Goal: Task Accomplishment & Management: Complete application form

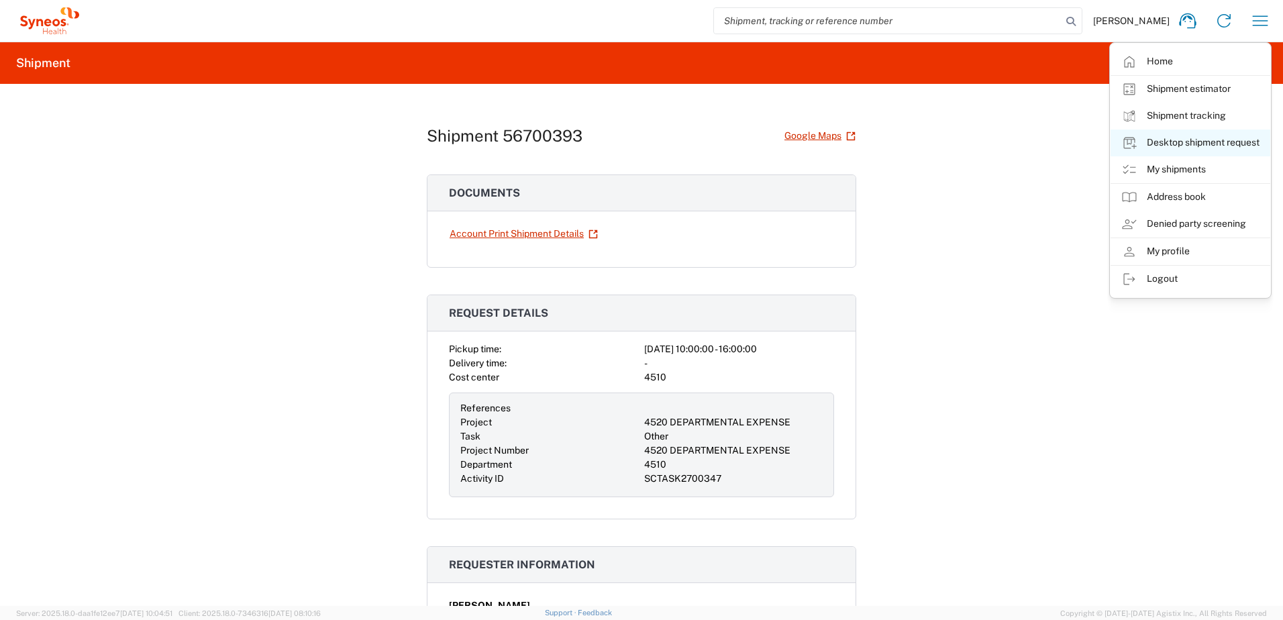
click at [1189, 148] on link "Desktop shipment request" at bounding box center [1191, 143] width 160 height 27
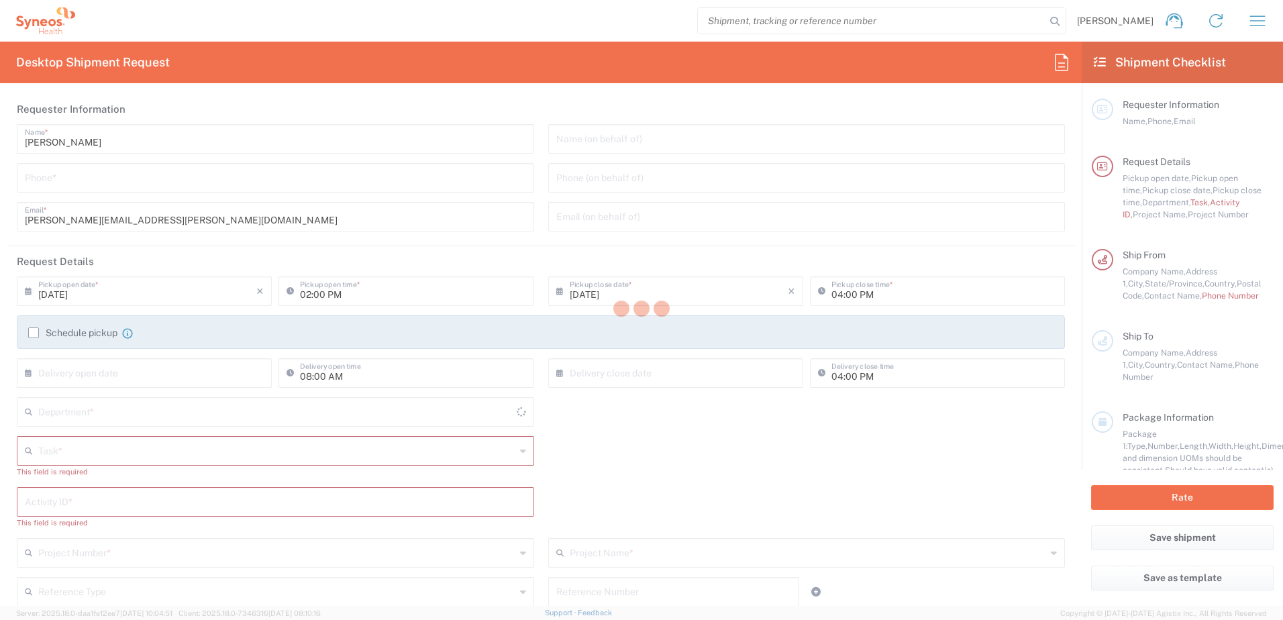
type input "[US_STATE]"
type input "[GEOGRAPHIC_DATA]"
type input "4510"
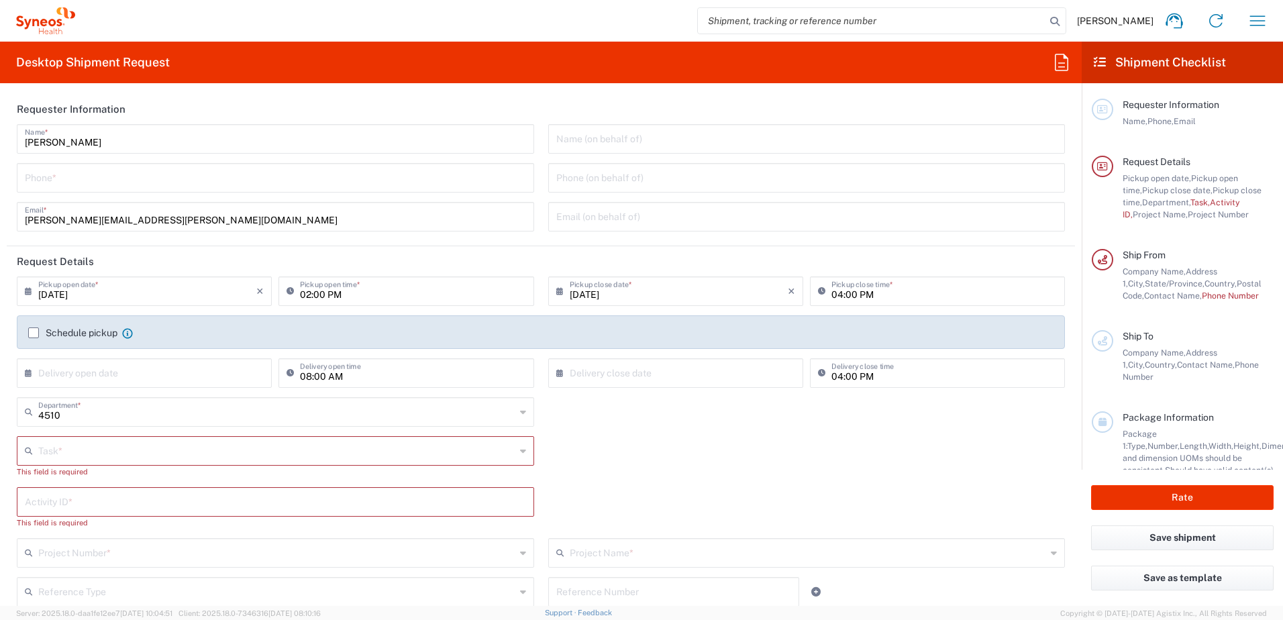
click at [114, 180] on input "tel" at bounding box center [275, 176] width 501 height 23
type input "Syneos Health, LLC-[GEOGRAPHIC_DATA] [GEOGRAPHIC_DATA] [GEOGRAPHIC_DATA]"
click at [87, 181] on input "tel" at bounding box center [275, 176] width 501 height 23
type input "9199867424"
click at [499, 239] on div "[PERSON_NAME] Name * [PHONE_NUMBER] Phone * [PERSON_NAME][EMAIL_ADDRESS][PERSON…" at bounding box center [276, 182] width 532 height 117
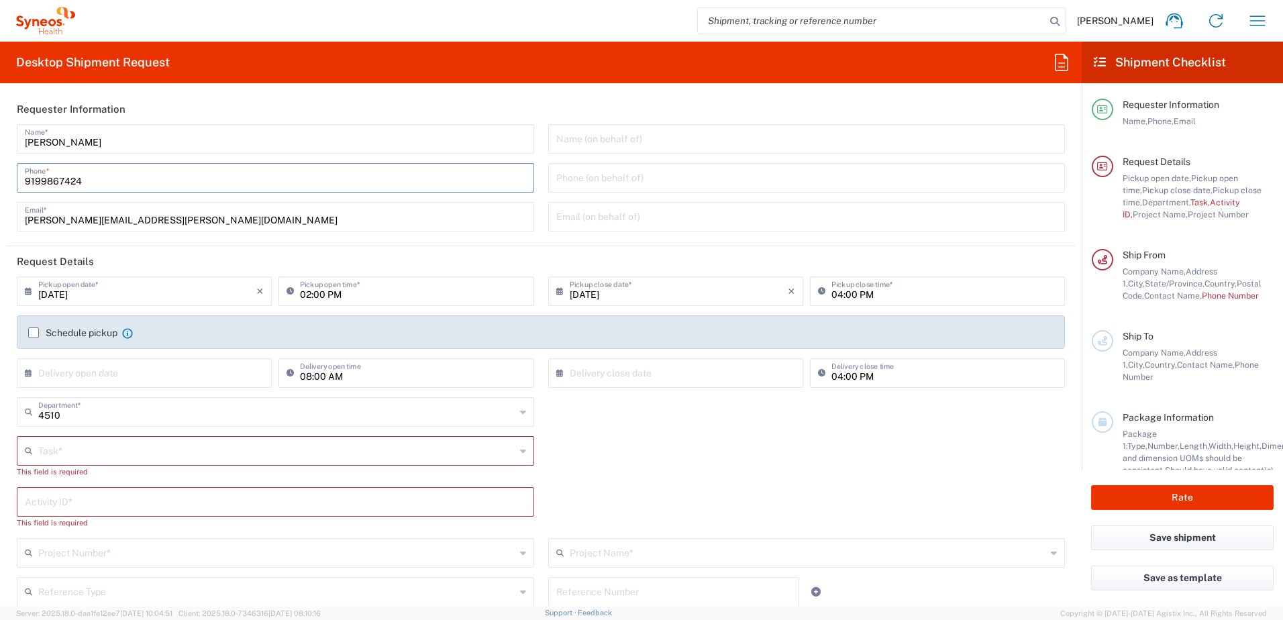
click at [50, 179] on input "9199867424" at bounding box center [275, 176] width 501 height 23
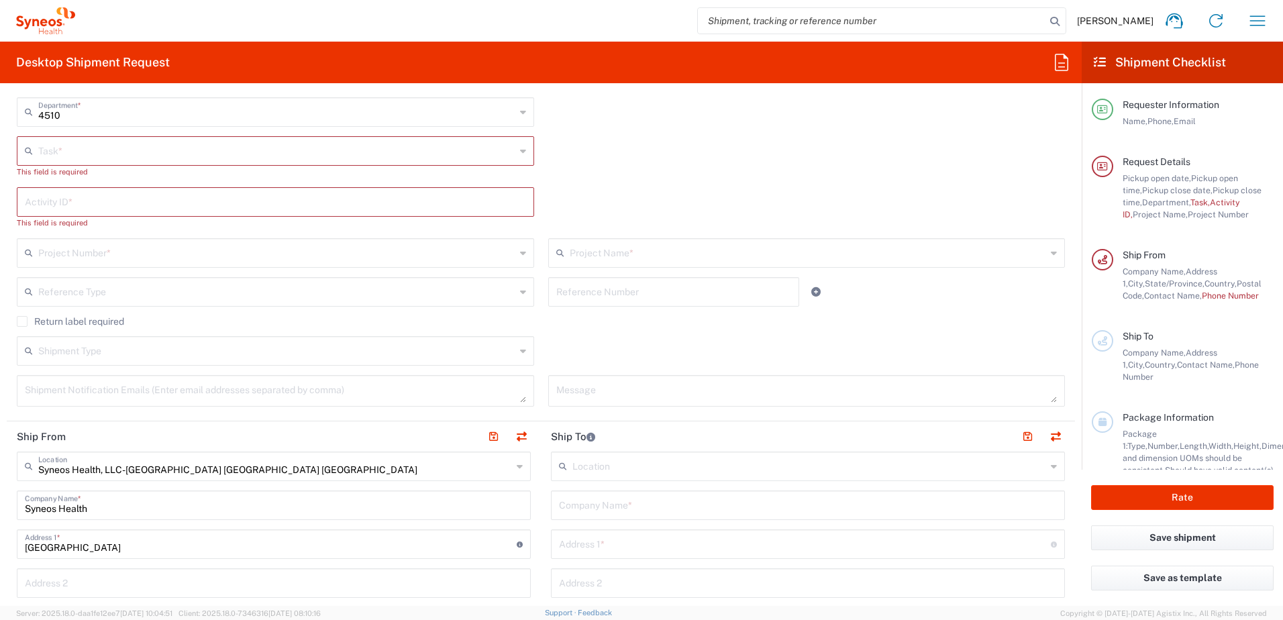
scroll to position [470, 0]
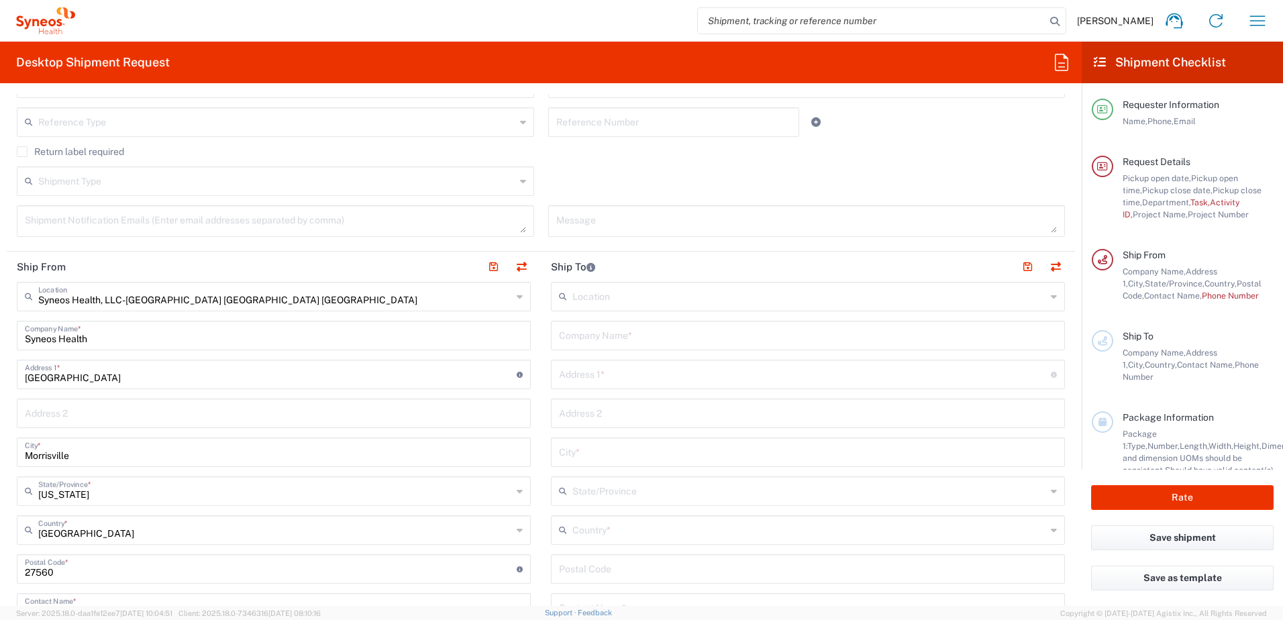
click at [600, 381] on input "text" at bounding box center [805, 373] width 492 height 23
click at [599, 341] on input "text" at bounding box center [808, 334] width 498 height 23
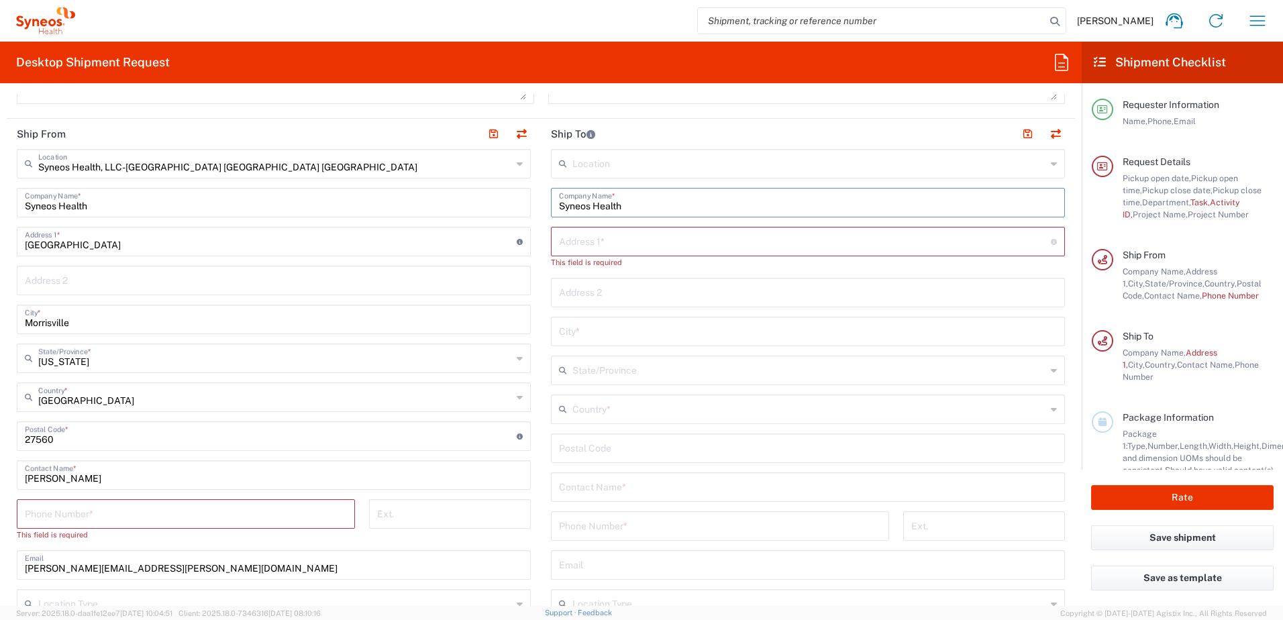
scroll to position [604, 0]
type input "Syneos Health"
click at [592, 481] on input "text" at bounding box center [808, 484] width 498 height 23
paste input "[PERSON_NAME]"
type input "[PERSON_NAME]"
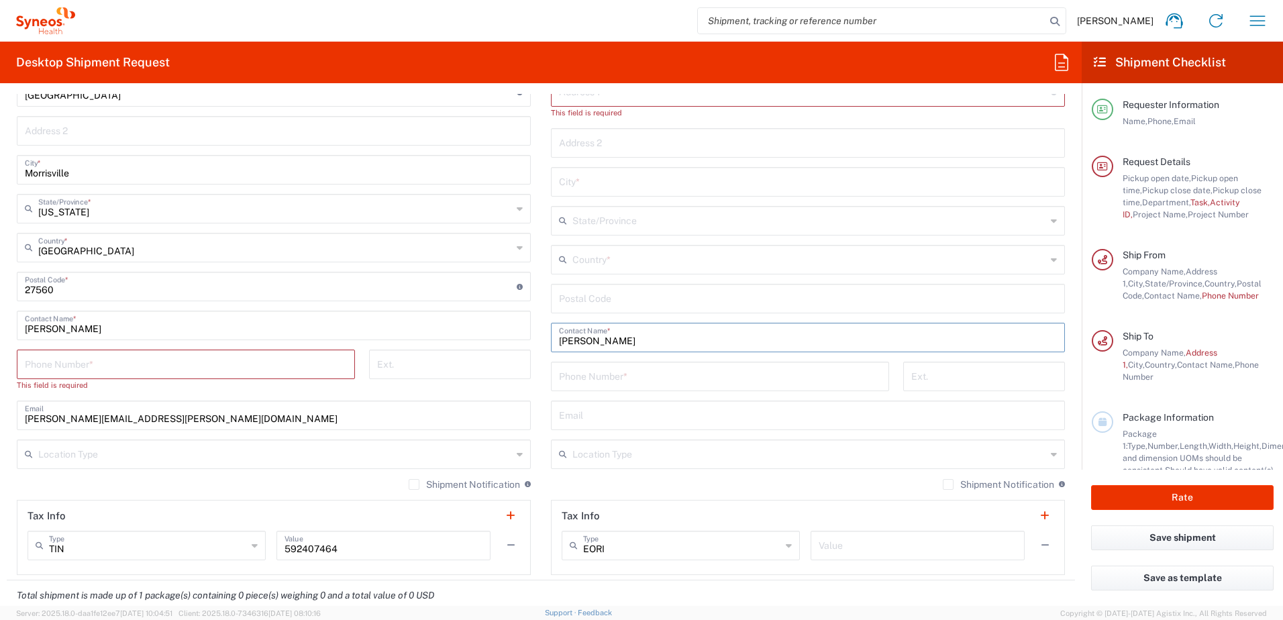
scroll to position [671, 0]
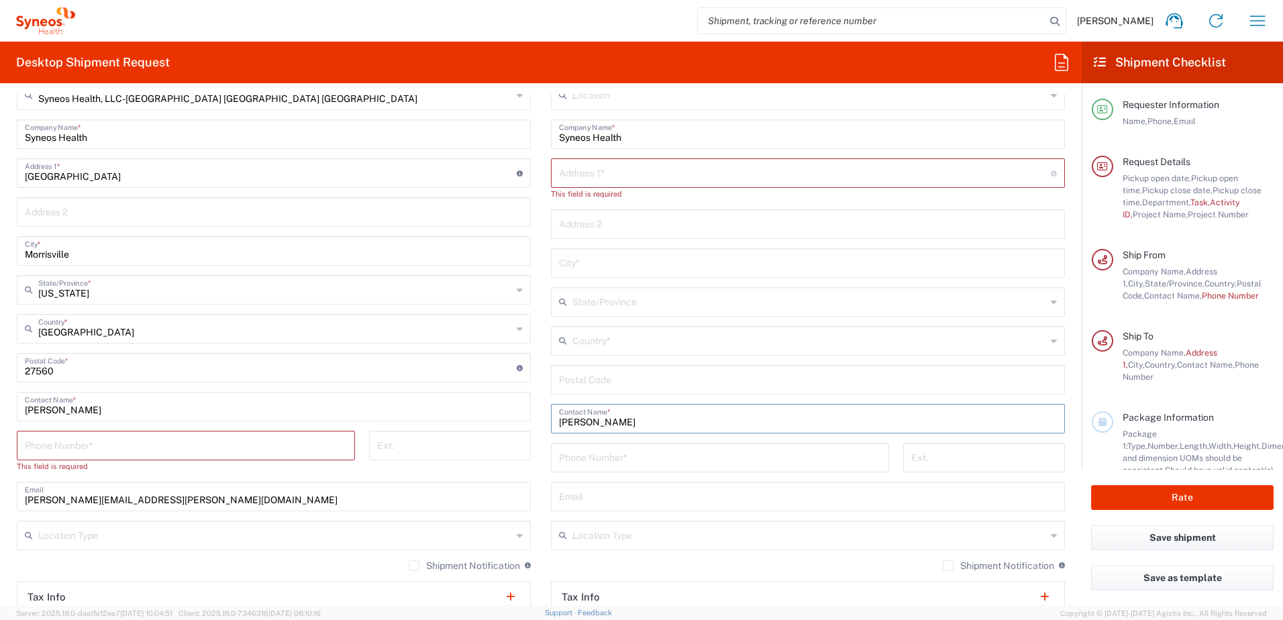
click at [601, 493] on input "text" at bounding box center [808, 495] width 498 height 23
paste input "[PERSON_NAME][EMAIL_ADDRESS][PERSON_NAME][DOMAIN_NAME]"
type input "[PERSON_NAME][EMAIL_ADDRESS][PERSON_NAME][DOMAIN_NAME]"
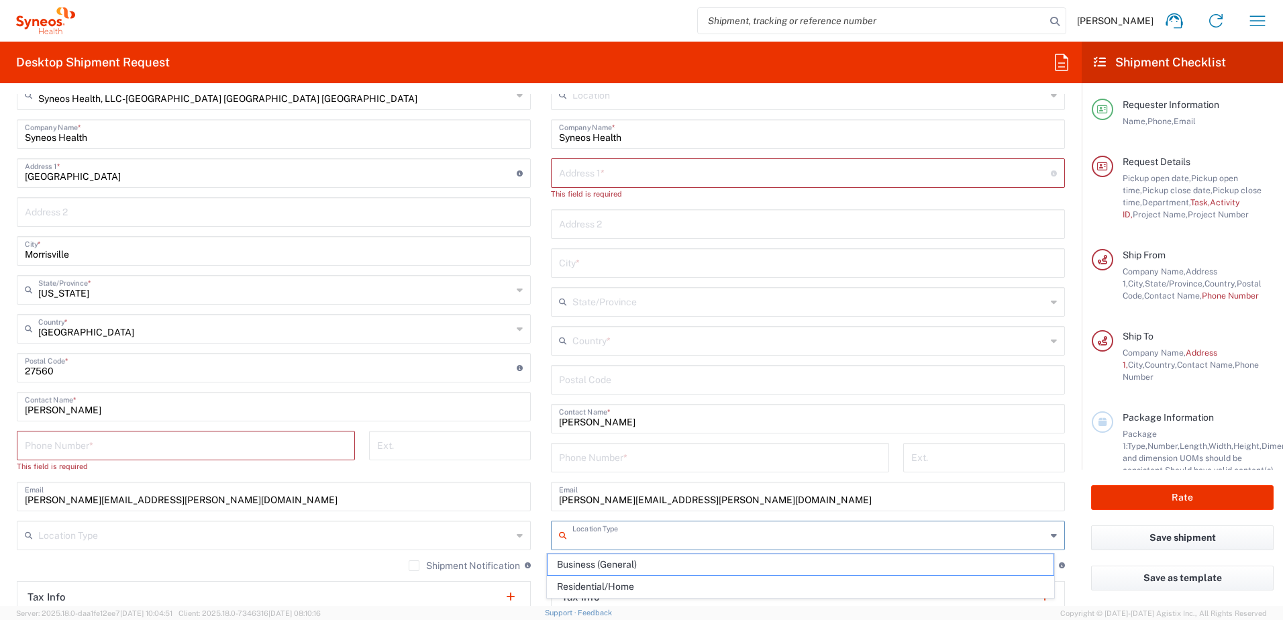
click at [618, 527] on input "text" at bounding box center [810, 534] width 474 height 23
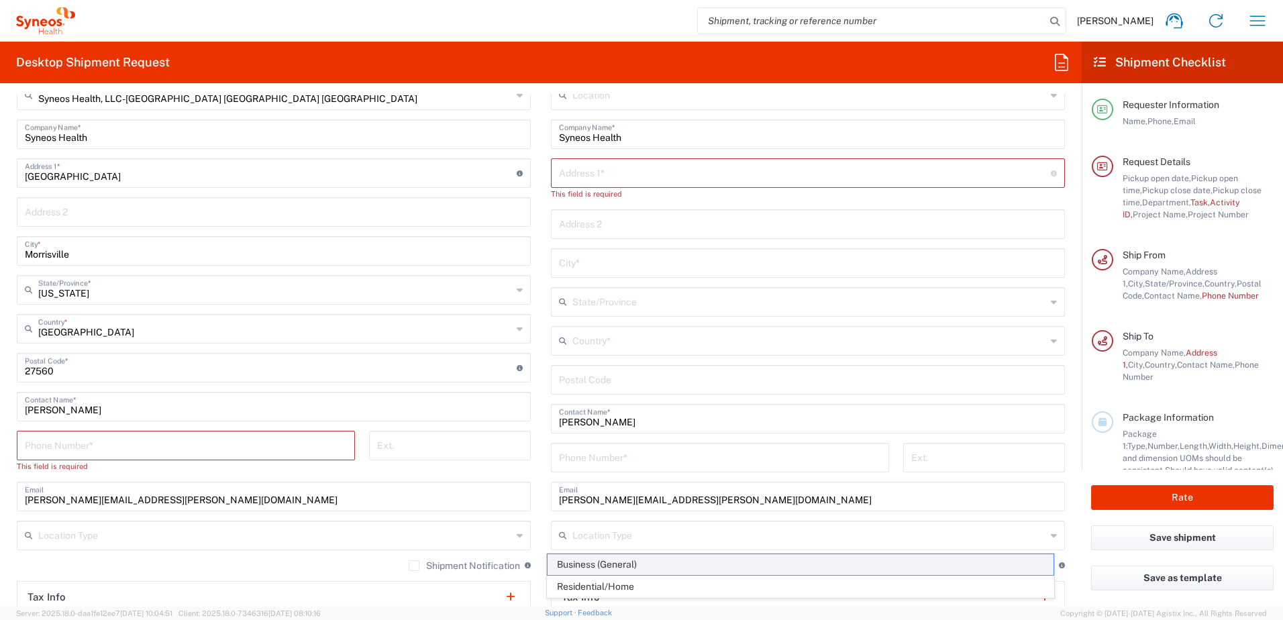
click at [620, 570] on span "Business (General)" at bounding box center [801, 564] width 507 height 21
type input "Business (General)"
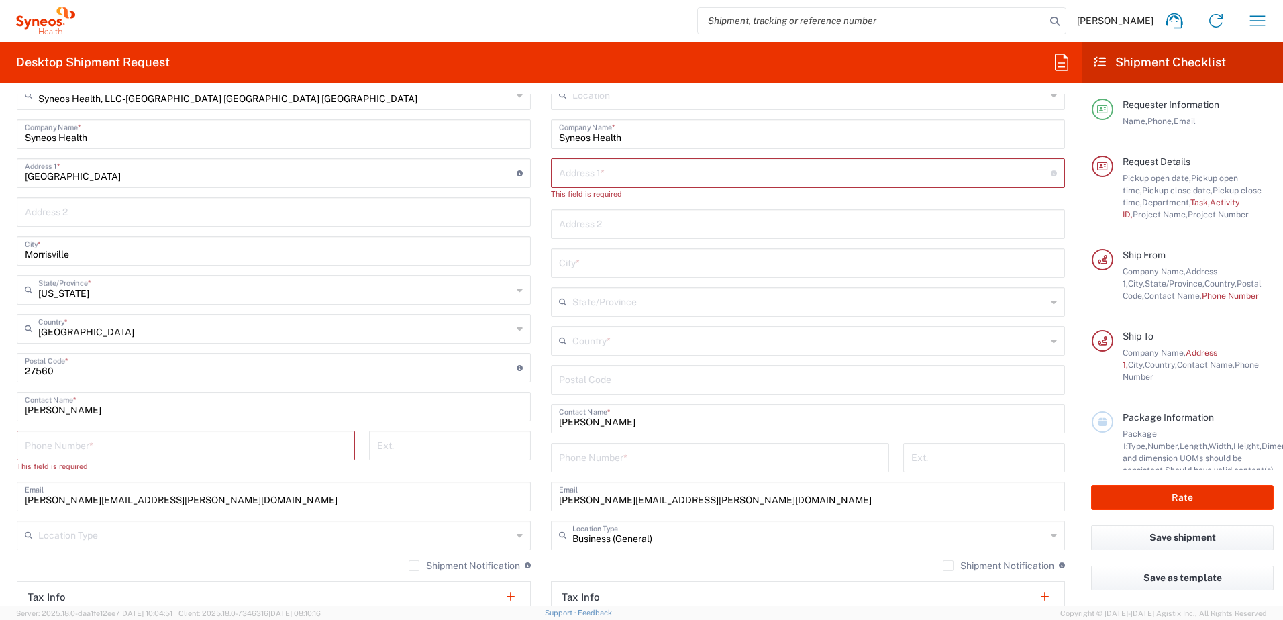
click at [679, 466] on input "tel" at bounding box center [720, 456] width 322 height 23
paste input "[PHONE_NUMBER]"
type input "[PHONE_NUMBER]"
click at [601, 165] on input "text" at bounding box center [805, 171] width 492 height 23
paste input "[STREET_ADDRESS]"
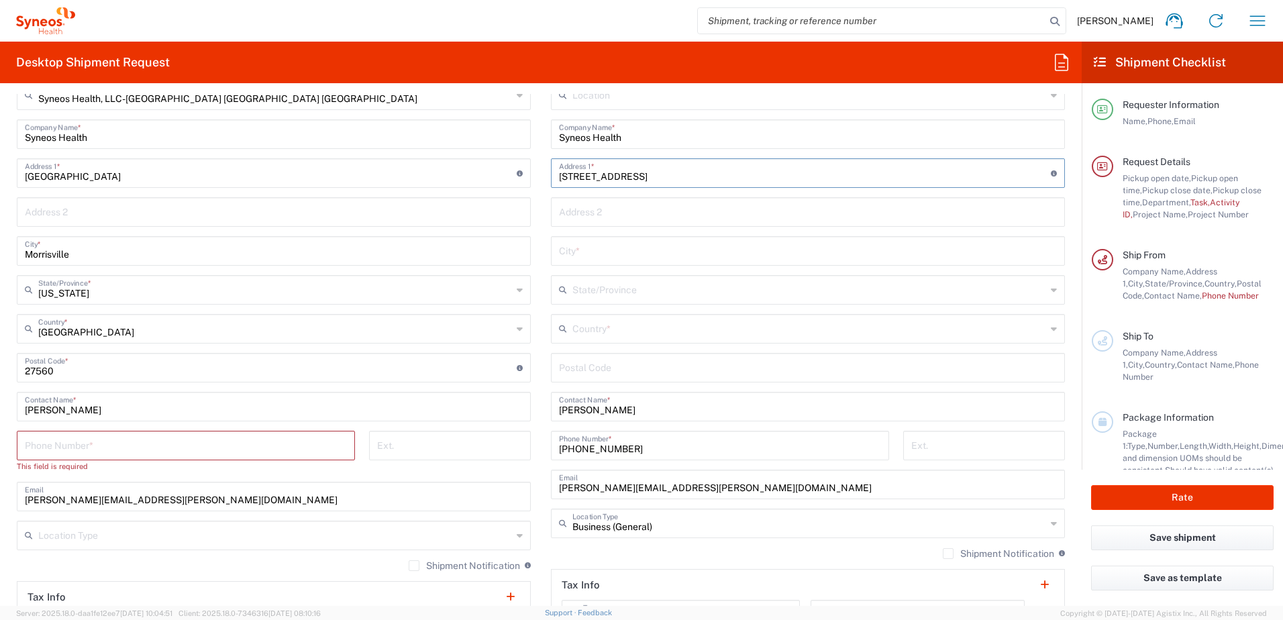
type input "[STREET_ADDRESS]"
click at [645, 324] on input "text" at bounding box center [810, 327] width 474 height 23
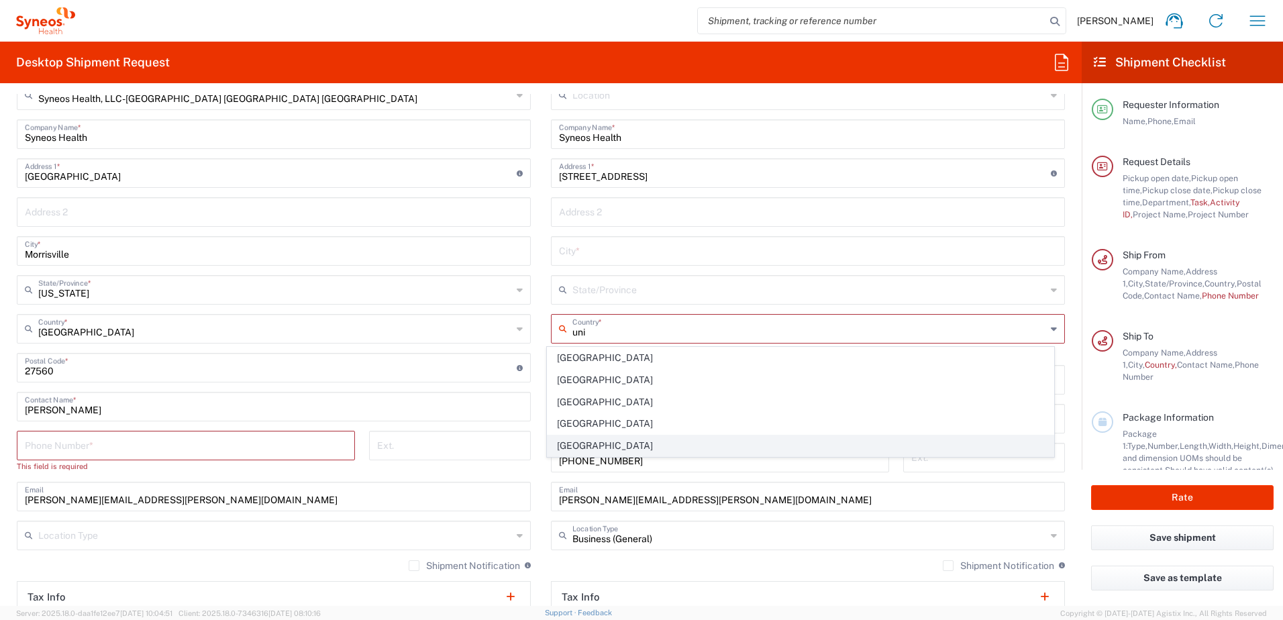
click at [577, 444] on span "[GEOGRAPHIC_DATA]" at bounding box center [801, 446] width 507 height 21
type input "[GEOGRAPHIC_DATA]"
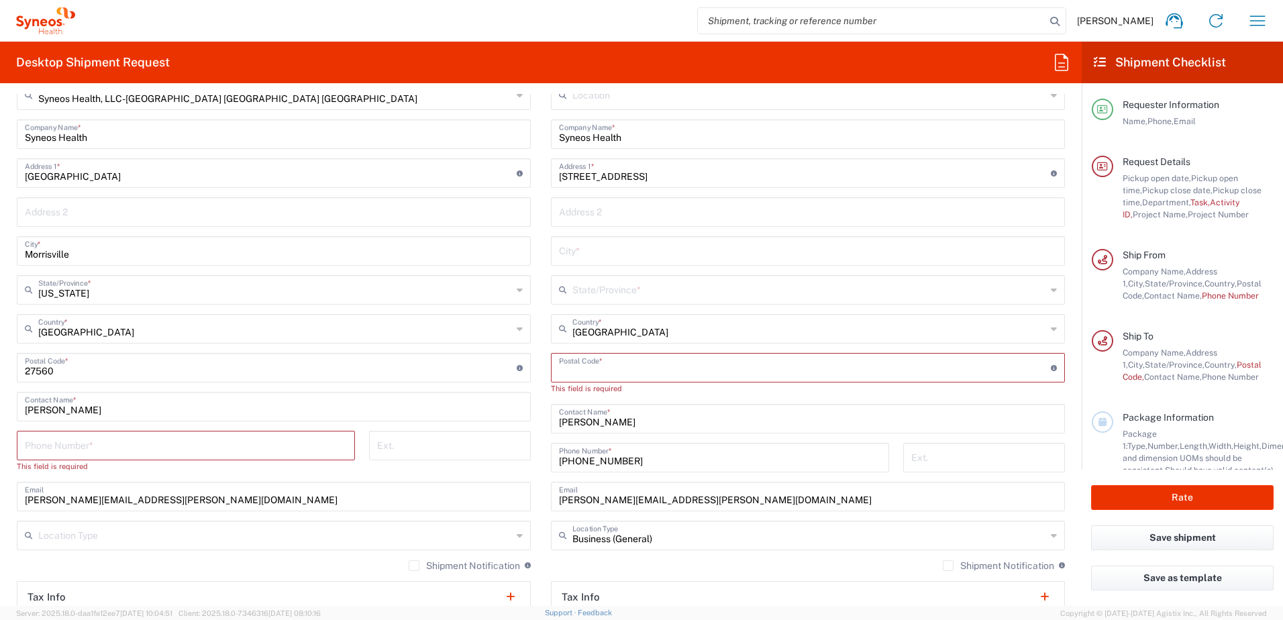
click at [607, 372] on input "undefined" at bounding box center [805, 366] width 492 height 23
paste input "08807"
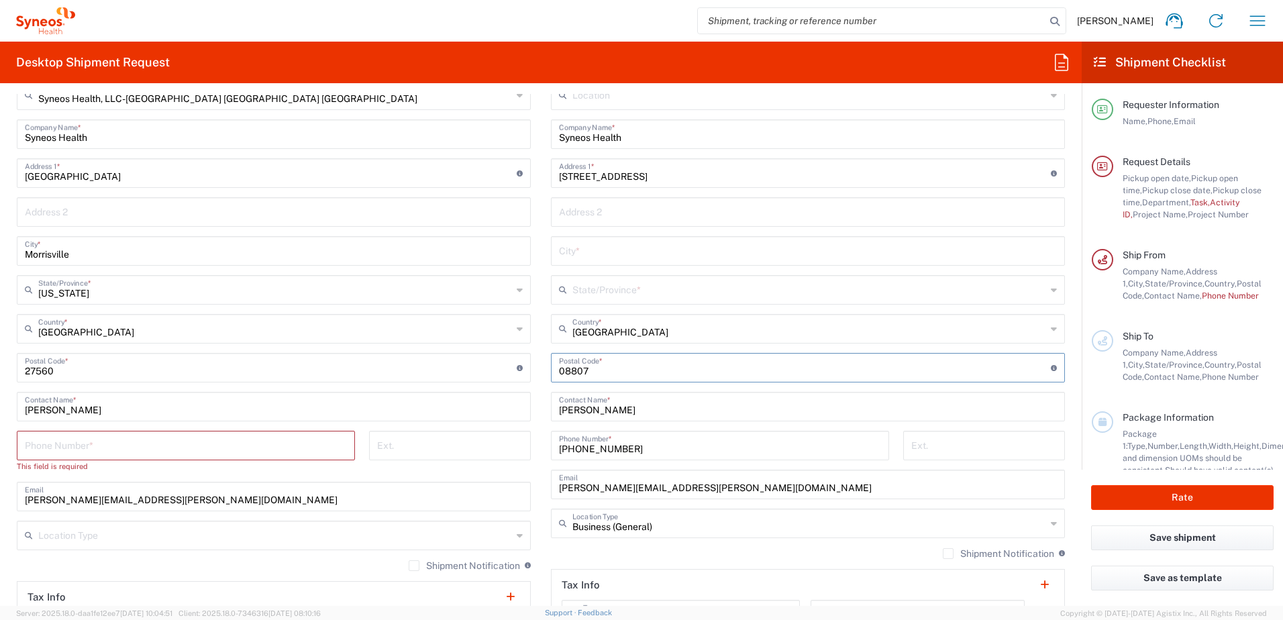
type input "08807"
click at [603, 204] on input "text" at bounding box center [808, 210] width 498 height 23
paste input "3rd Floor"
type input "3rd Floor"
click at [593, 246] on input "text" at bounding box center [808, 249] width 498 height 23
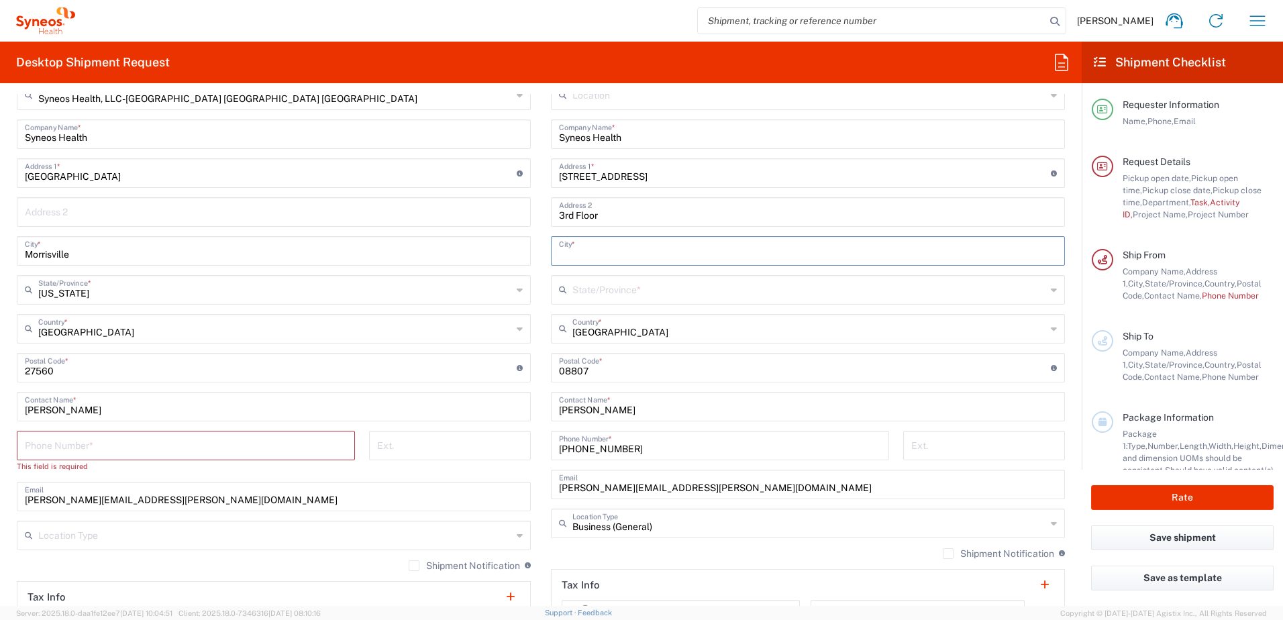
paste input "Bridgewater"
type input "Bridgewater"
click at [629, 289] on input "text" at bounding box center [810, 288] width 474 height 23
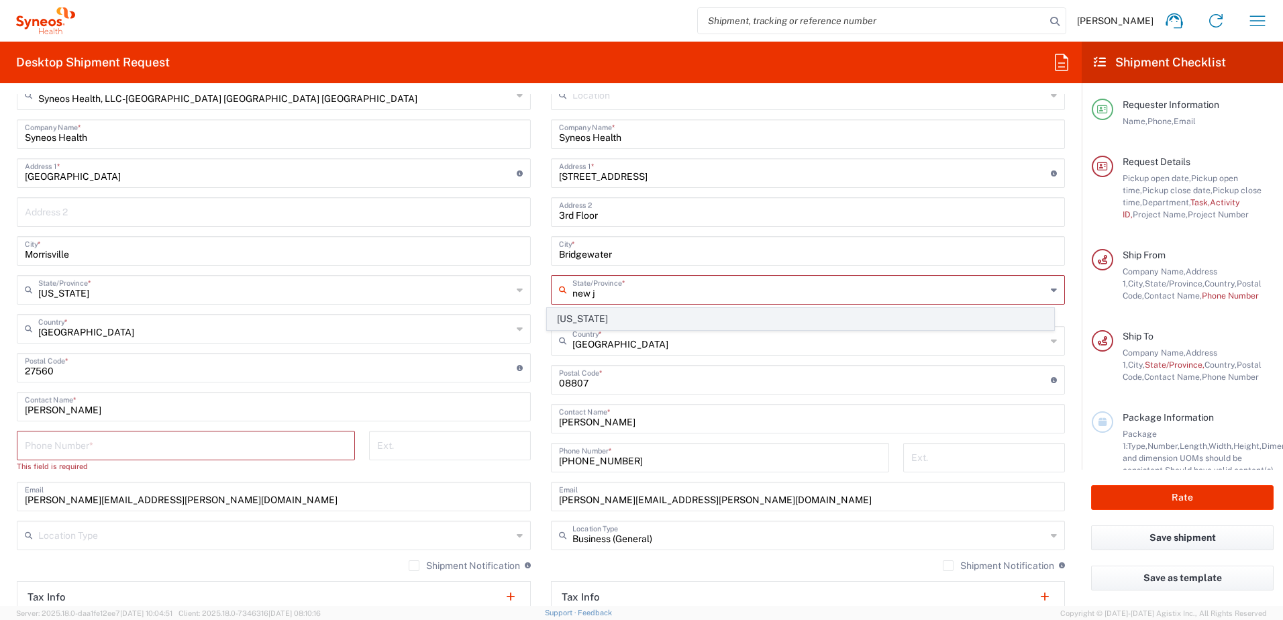
click at [583, 320] on span "[US_STATE]" at bounding box center [801, 319] width 507 height 21
type input "[US_STATE]"
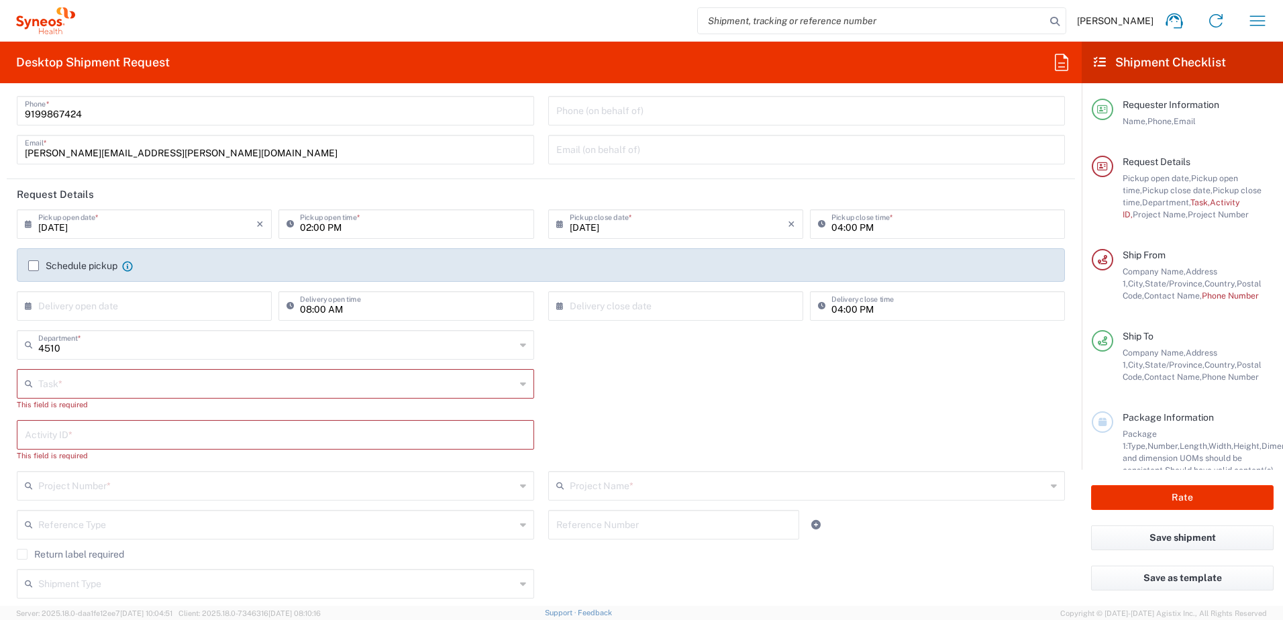
scroll to position [0, 0]
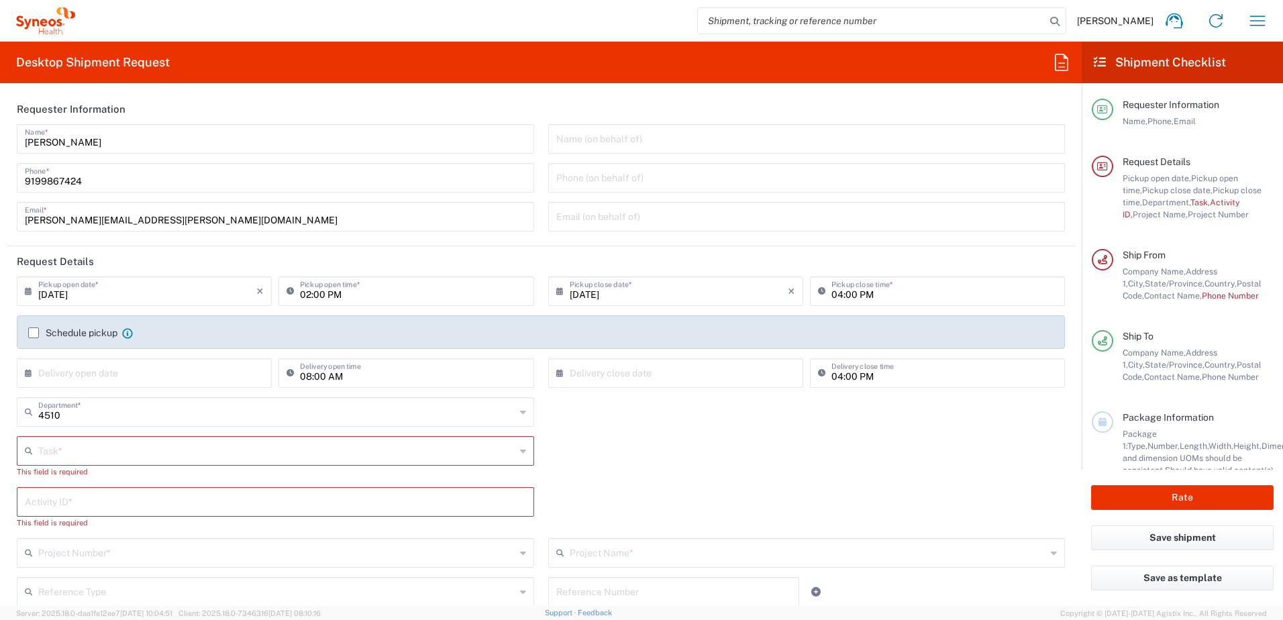
click at [56, 178] on input "9199867424" at bounding box center [275, 176] width 501 height 23
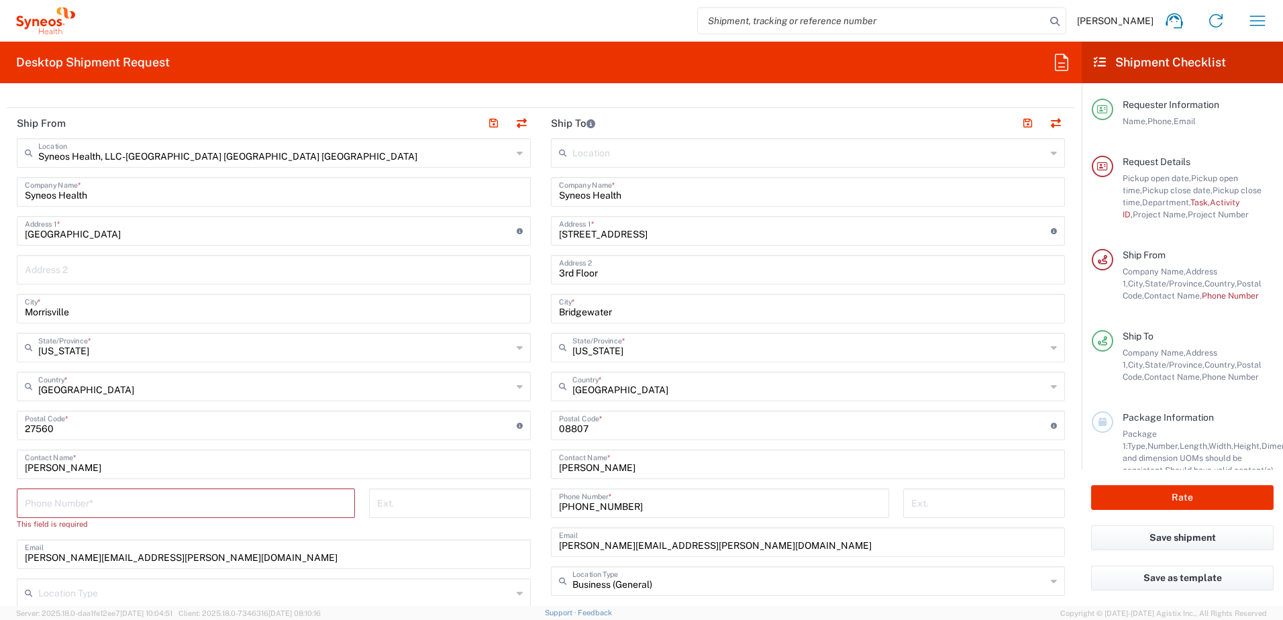
scroll to position [806, 0]
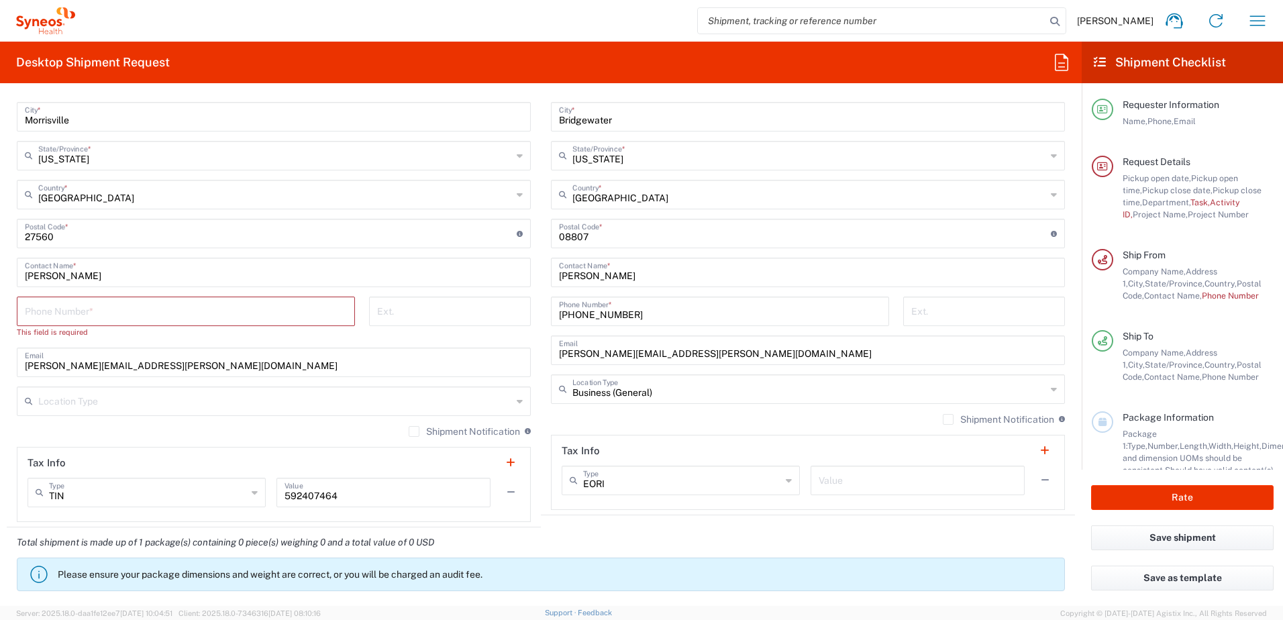
click at [96, 310] on input "tel" at bounding box center [186, 310] width 322 height 23
paste input "9199867424"
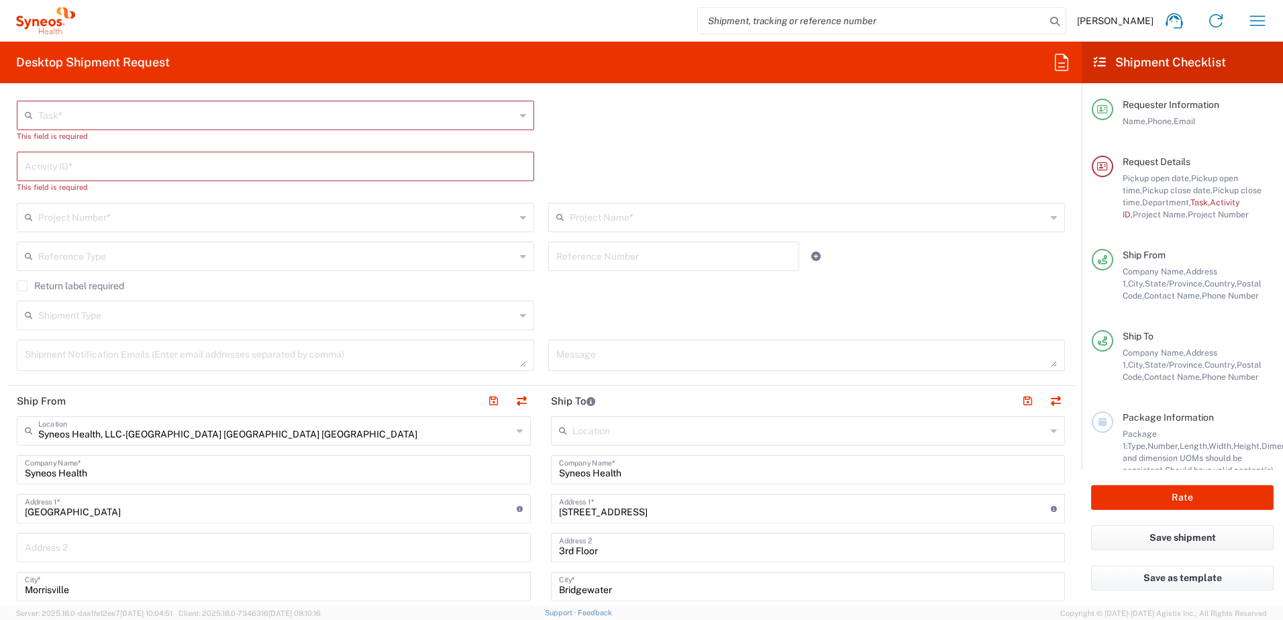
scroll to position [67, 0]
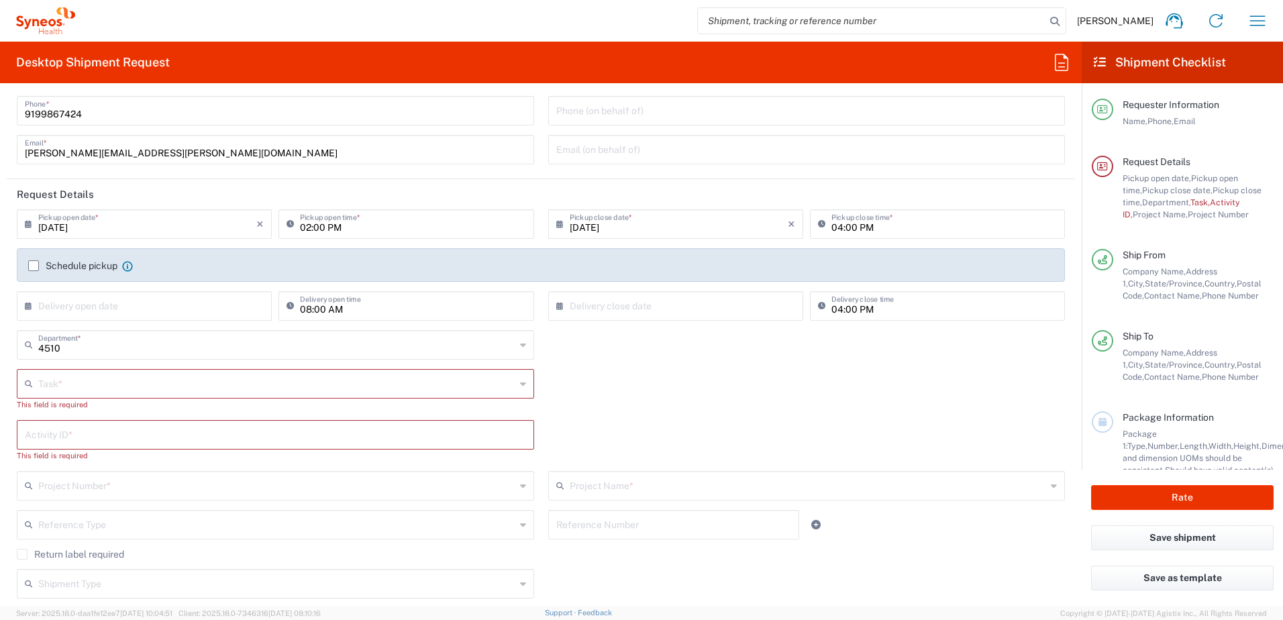
type input "9199867424"
click at [101, 389] on input "text" at bounding box center [276, 382] width 477 height 23
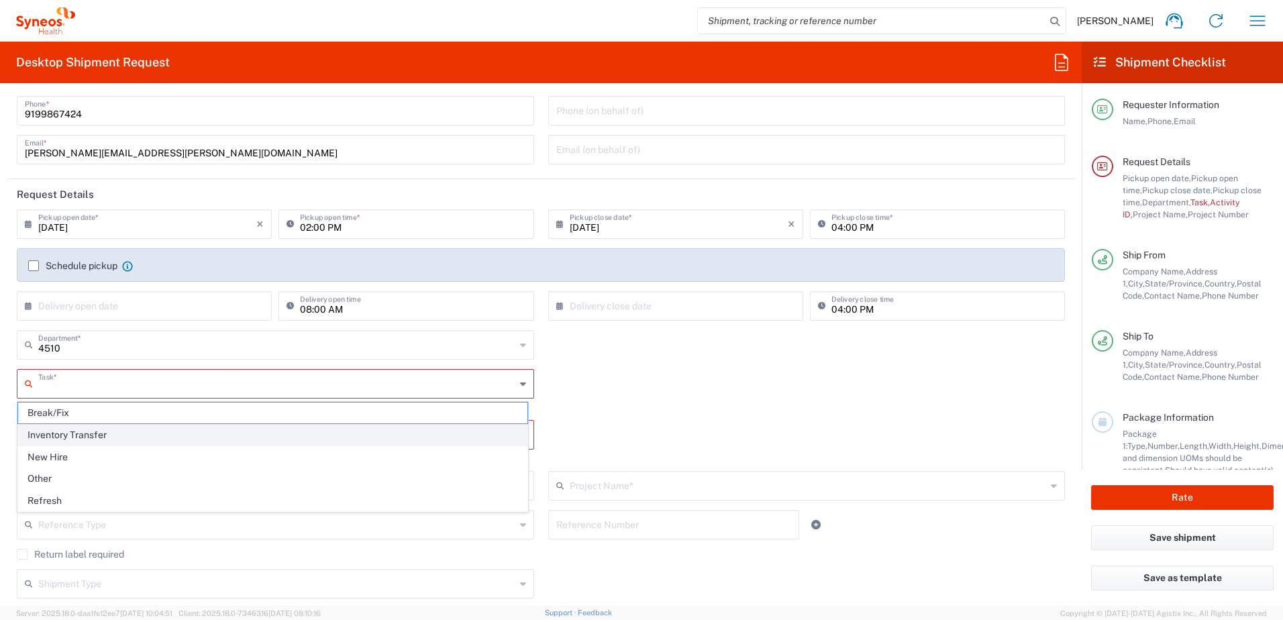
click at [90, 432] on span "Inventory Transfer" at bounding box center [273, 435] width 510 height 21
type input "Inventory Transfer"
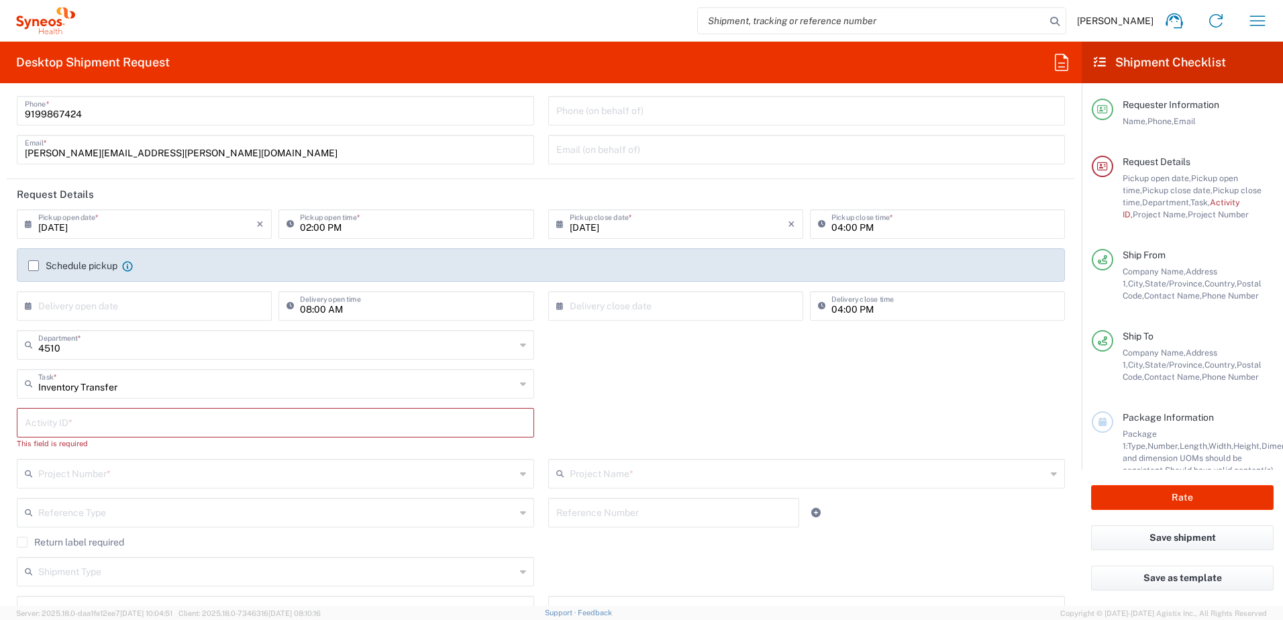
click at [48, 418] on input "text" at bounding box center [275, 421] width 501 height 23
paste input "SCTASK2682102"
type input "SCTASK2682102"
click at [93, 465] on input "text" at bounding box center [276, 460] width 477 height 23
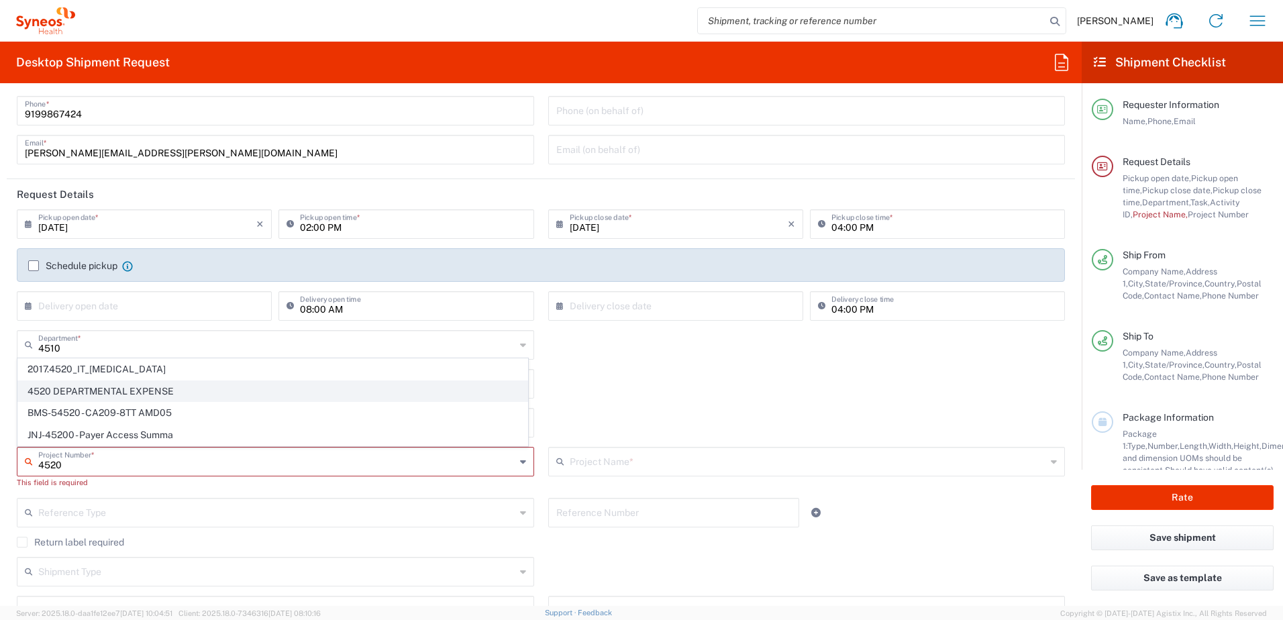
click at [103, 393] on span "4520 DEPARTMENTAL EXPENSE" at bounding box center [273, 391] width 510 height 21
type input "4520 DEPARTMENTAL EXPENSE"
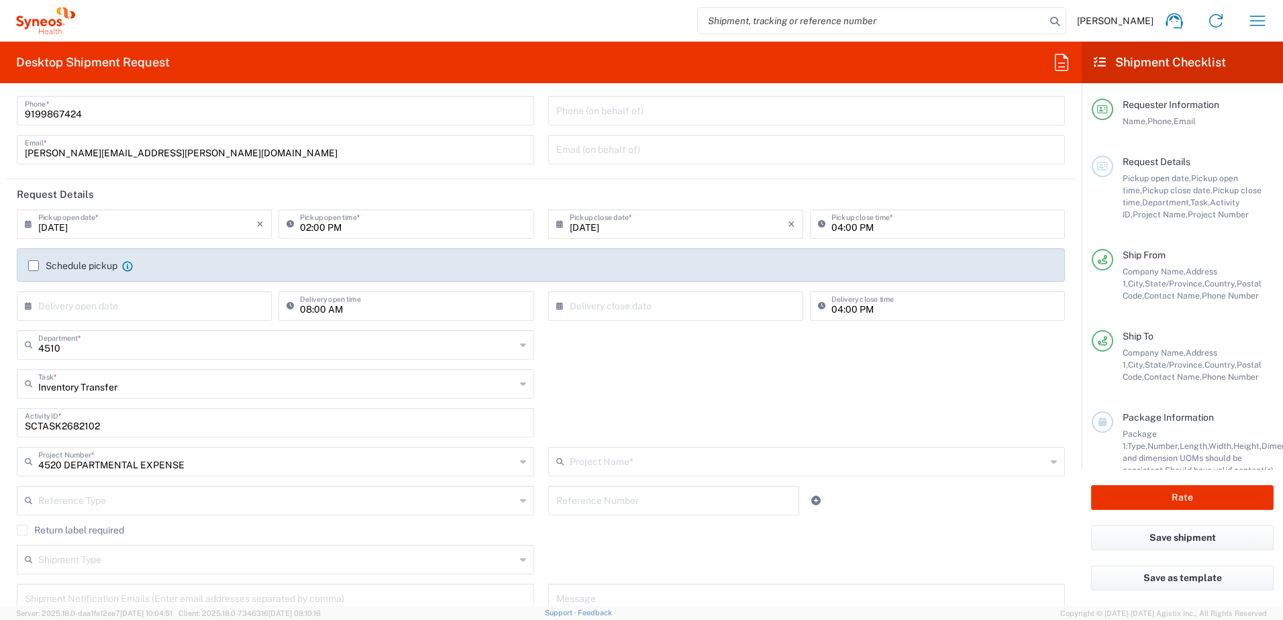
type input "4520 DEPARTMENTAL EXPENSE"
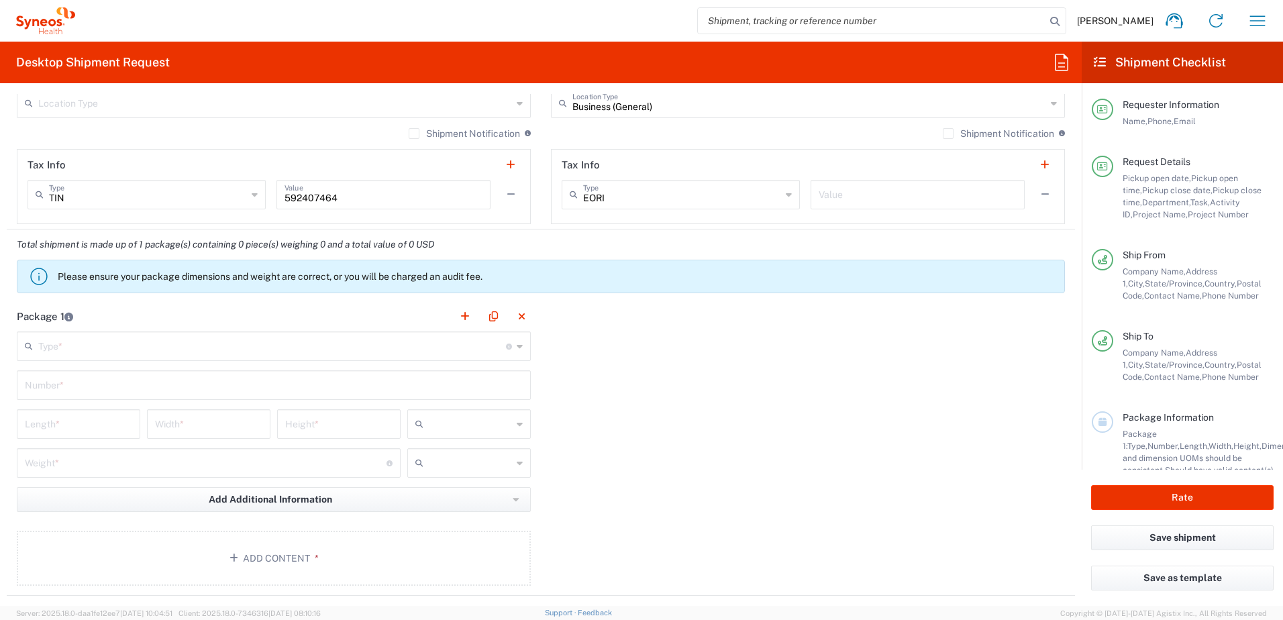
scroll to position [1074, 0]
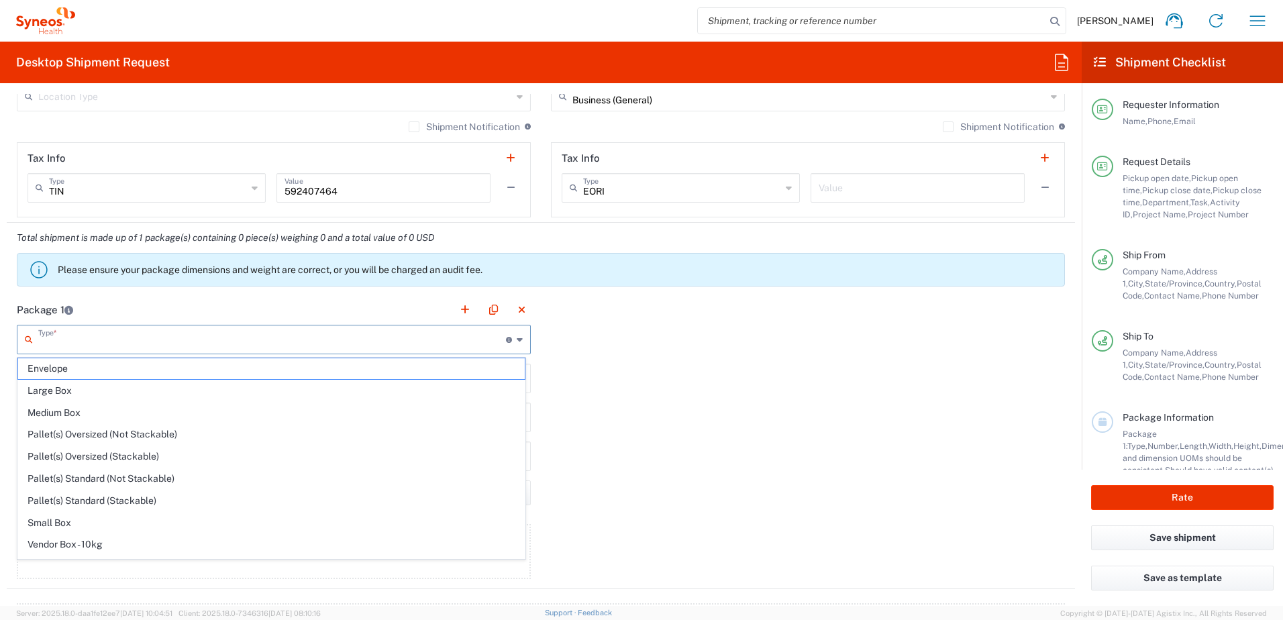
click at [89, 345] on input "text" at bounding box center [272, 338] width 468 height 23
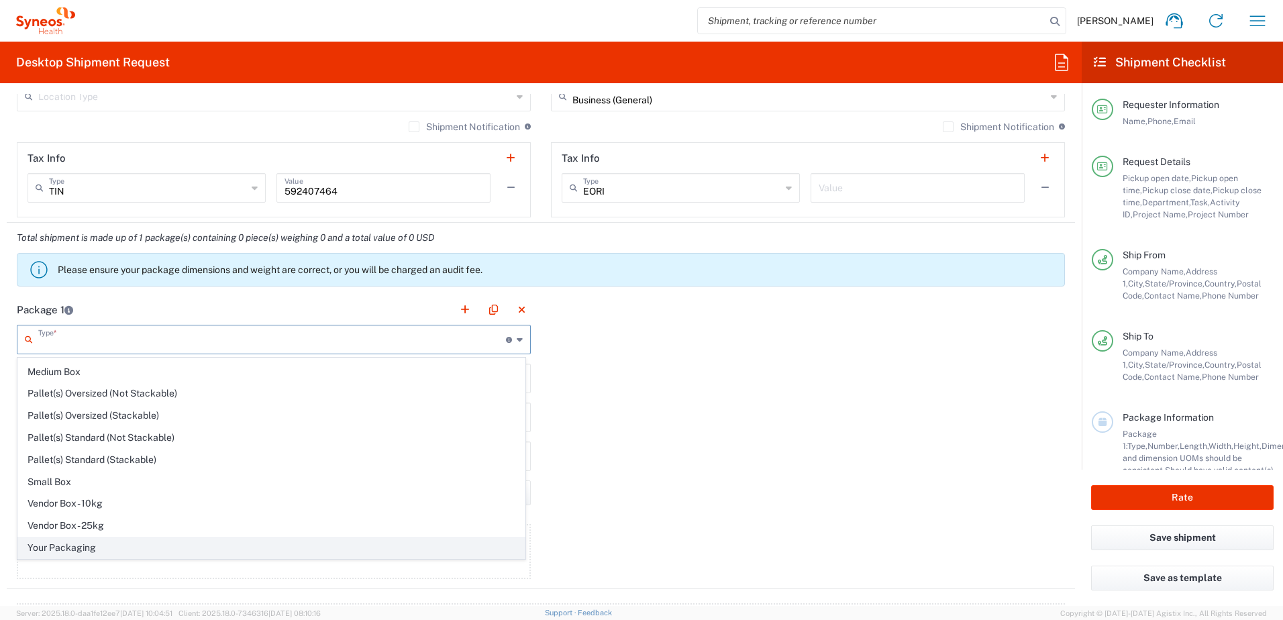
click at [86, 545] on span "Your Packaging" at bounding box center [271, 548] width 507 height 21
type input "Your Packaging"
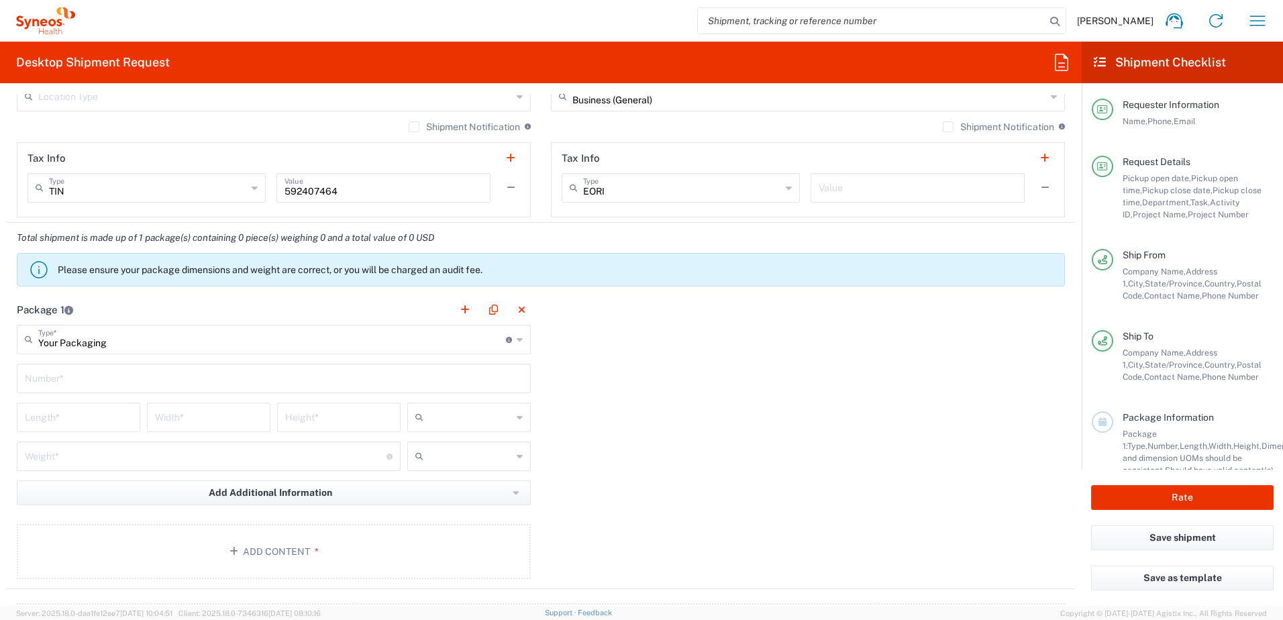
click at [87, 380] on input "text" at bounding box center [274, 377] width 498 height 23
type input "1"
click at [81, 420] on input "number" at bounding box center [78, 416] width 107 height 23
type input "14"
click at [184, 418] on input "number" at bounding box center [208, 416] width 107 height 23
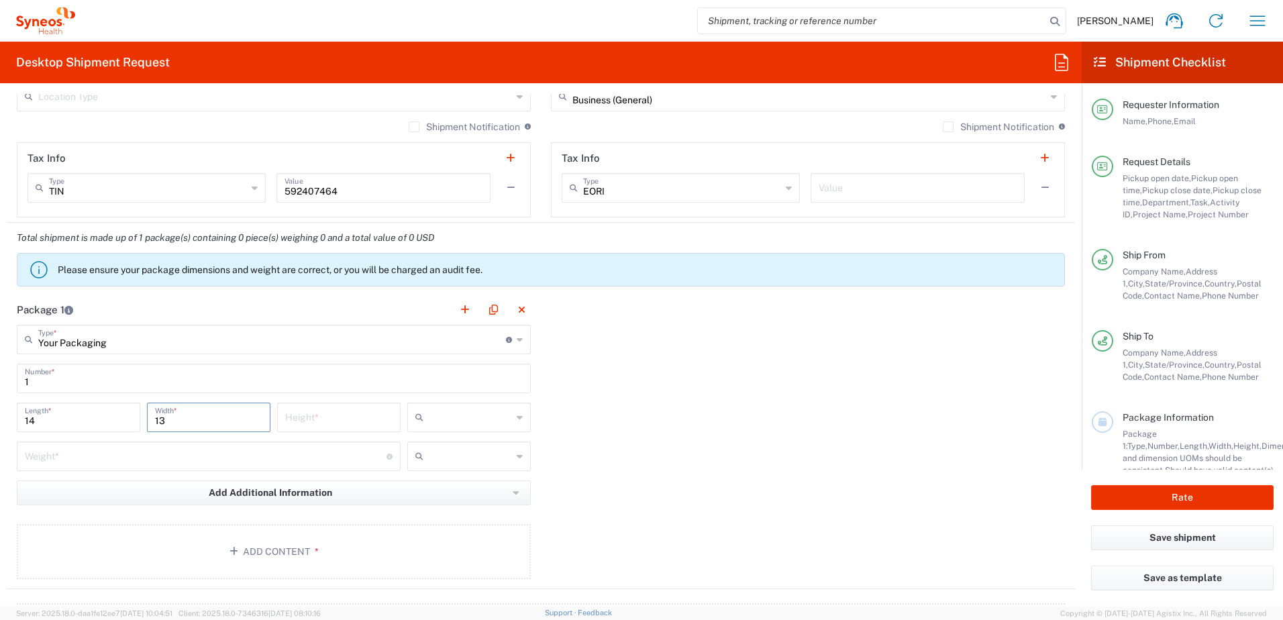
type input "13"
click at [315, 424] on input "number" at bounding box center [338, 416] width 107 height 23
type input "4"
drag, startPoint x: 468, startPoint y: 409, endPoint x: 459, endPoint y: 419, distance: 13.3
click at [467, 409] on input "text" at bounding box center [470, 417] width 83 height 21
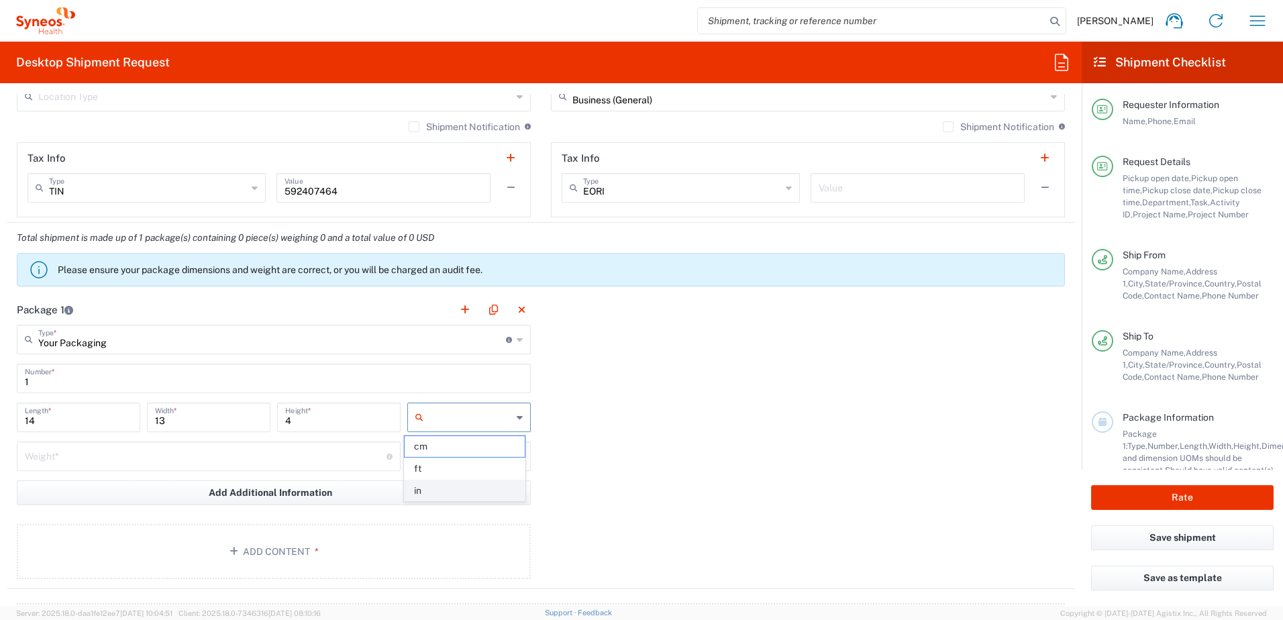
click at [440, 483] on span "in" at bounding box center [464, 491] width 119 height 21
type input "in"
click at [273, 454] on input "number" at bounding box center [206, 455] width 362 height 23
type input "15"
click at [262, 558] on button "Add Content *" at bounding box center [274, 551] width 514 height 55
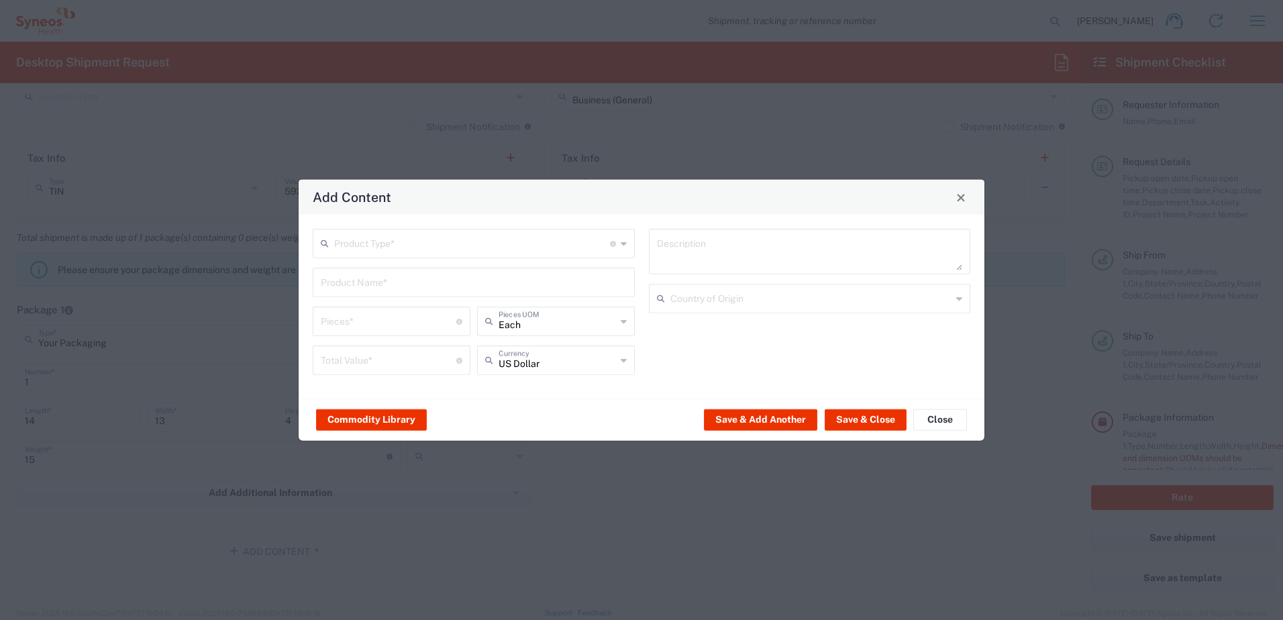
click at [407, 250] on input "text" at bounding box center [472, 242] width 276 height 23
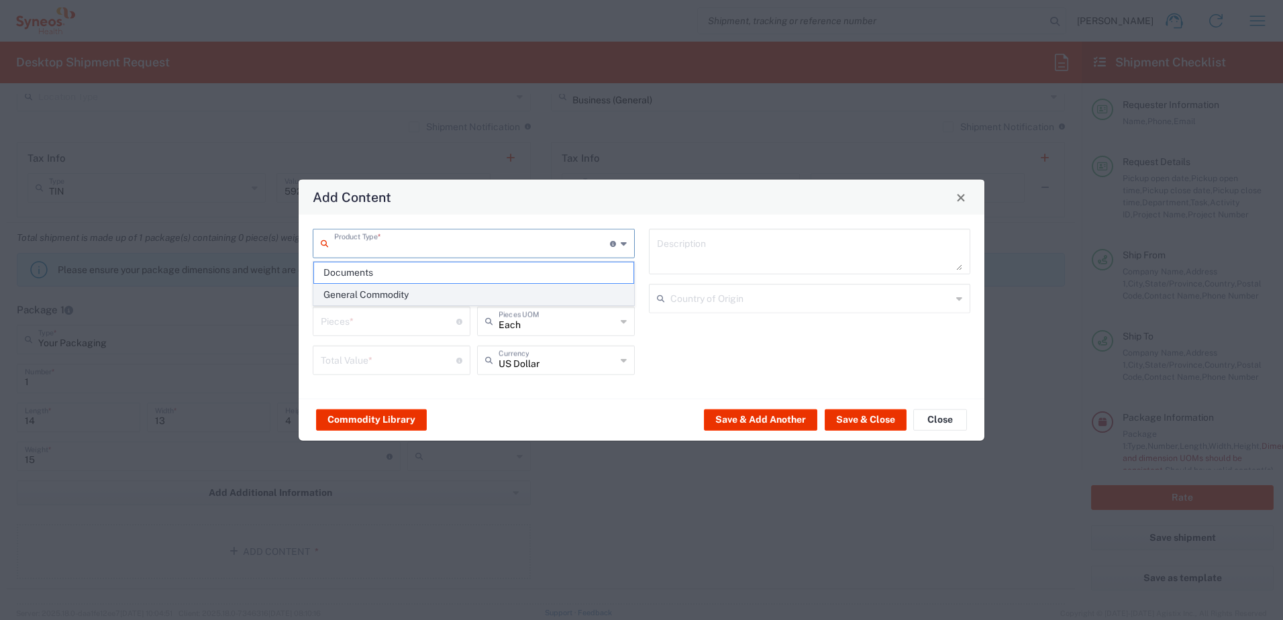
click at [391, 297] on span "General Commodity" at bounding box center [474, 295] width 320 height 21
type input "General Commodity"
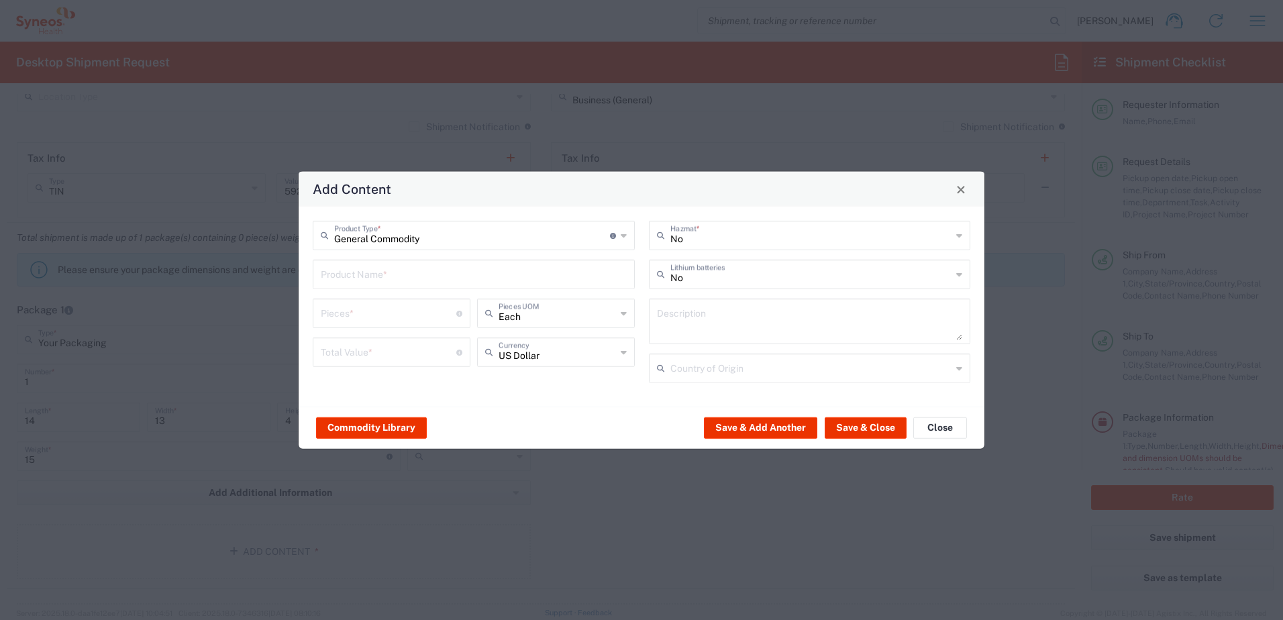
click at [395, 281] on input "text" at bounding box center [474, 273] width 306 height 23
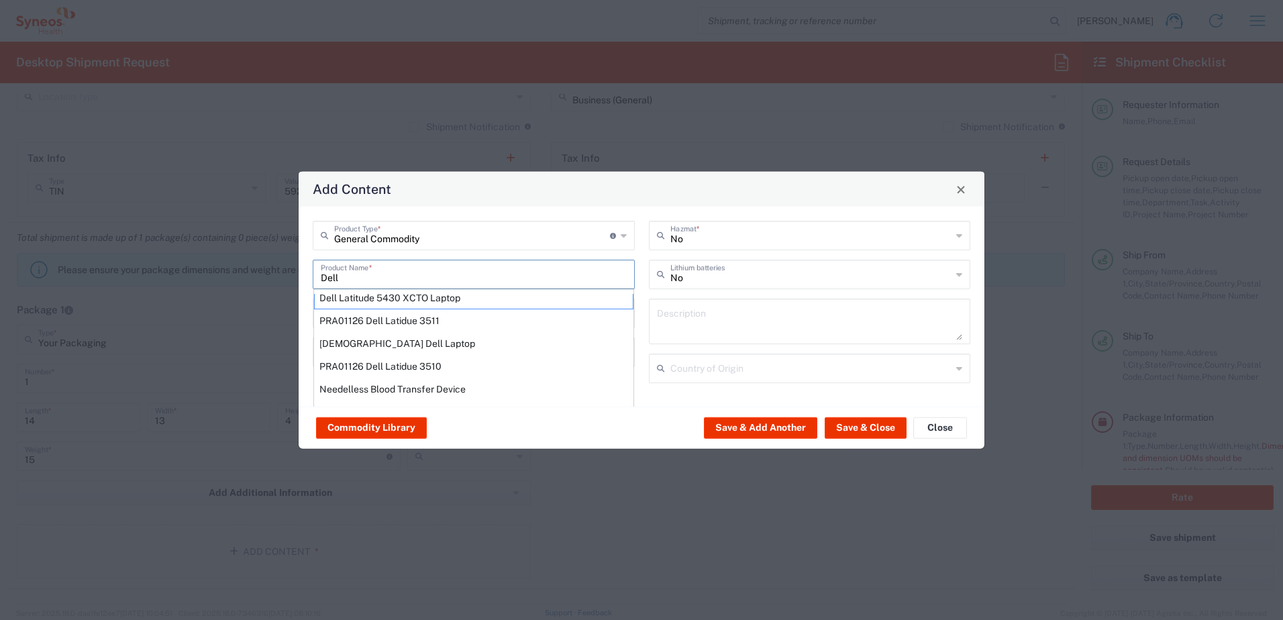
scroll to position [114, 0]
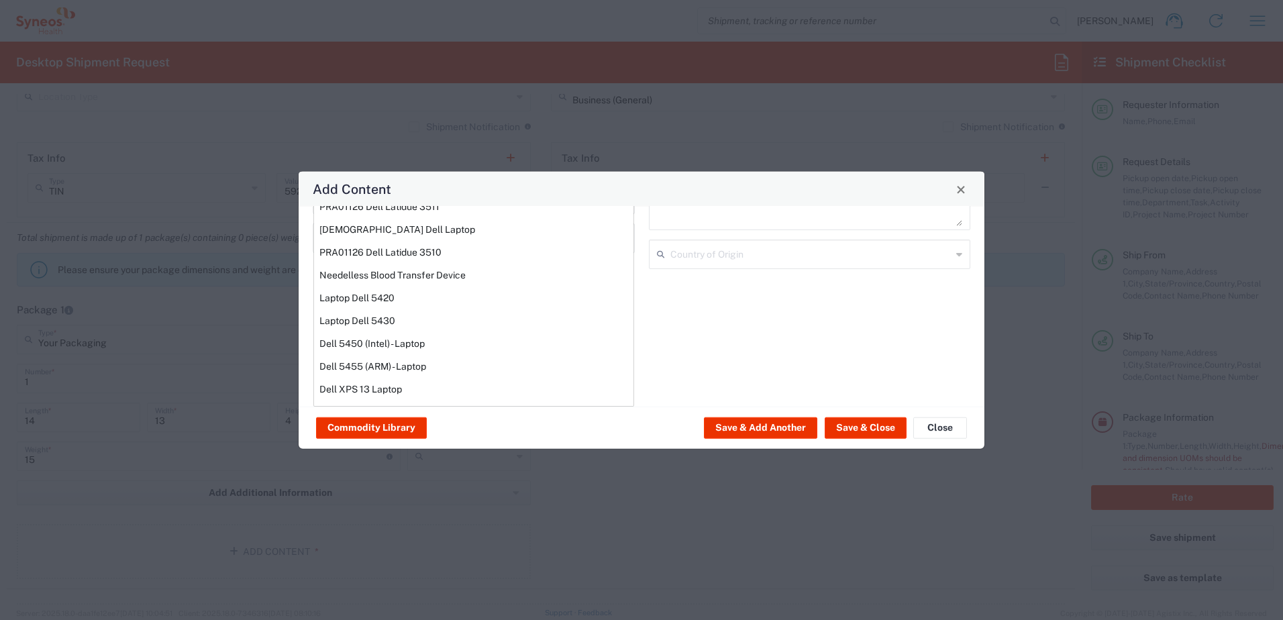
click at [396, 299] on div "Laptop Dell 5420" at bounding box center [474, 298] width 320 height 23
type input "Laptop Dell 5420"
type textarea "Laptop Latitude Dell 5420"
type input "[GEOGRAPHIC_DATA]"
type input "Yes"
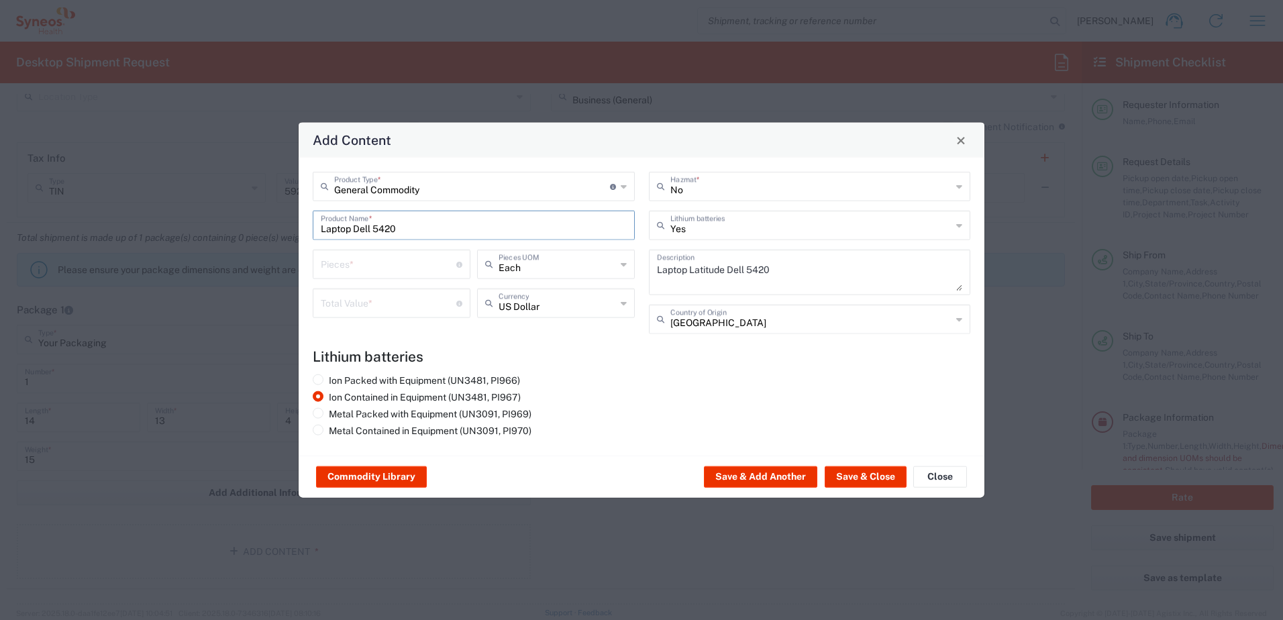
scroll to position [0, 0]
click at [413, 264] on input "number" at bounding box center [389, 263] width 136 height 23
type input "3"
click at [393, 311] on input "number" at bounding box center [389, 302] width 136 height 23
type input "2500"
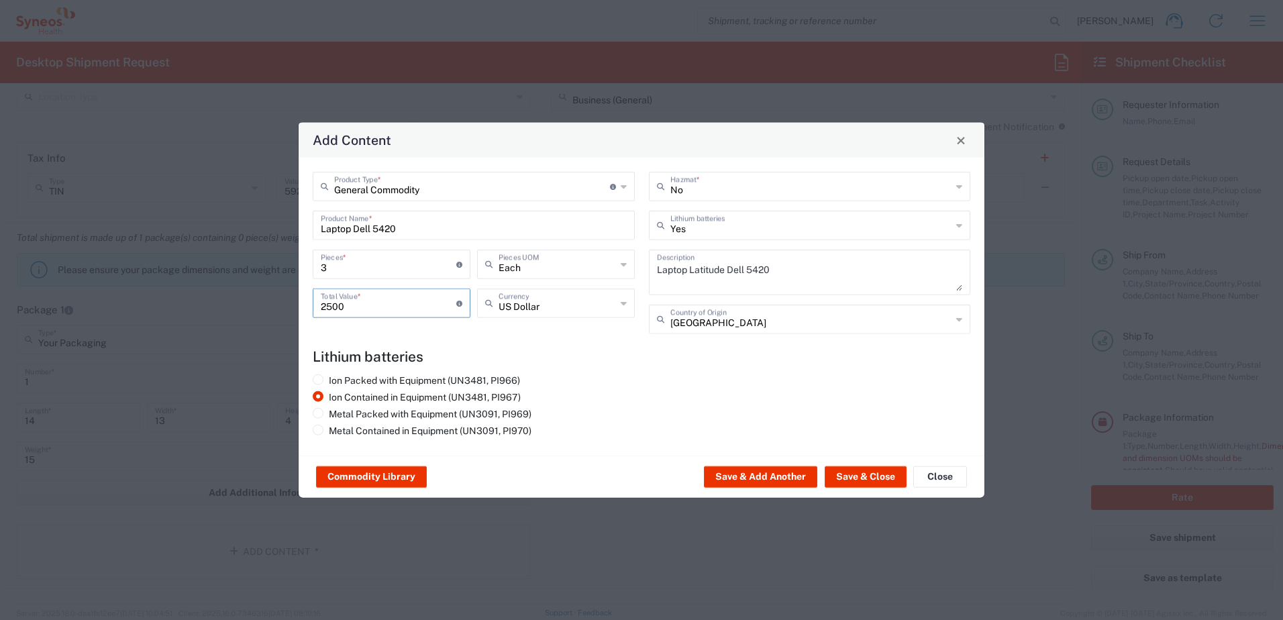
click at [617, 372] on agx-lithium-batteries-content "Lithium batteries Ion Packed with Equipment (UN3481, PI966) Ion Contained in Eq…" at bounding box center [642, 394] width 658 height 93
click at [859, 477] on button "Save & Close" at bounding box center [866, 477] width 82 height 21
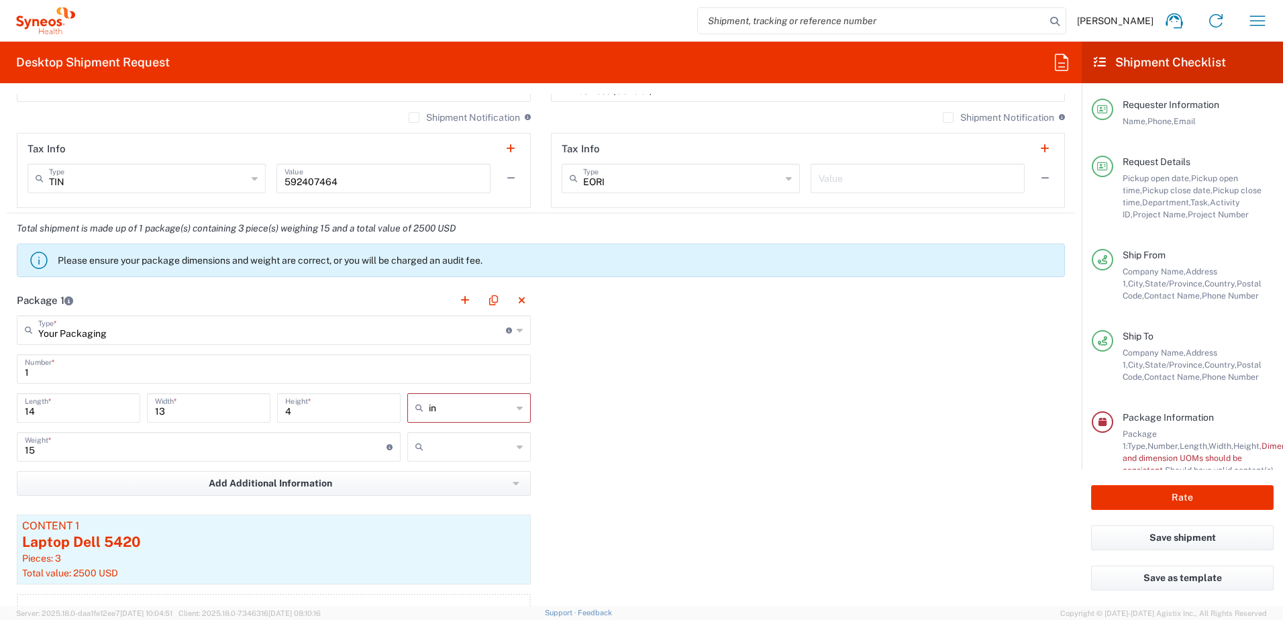
scroll to position [1074, 0]
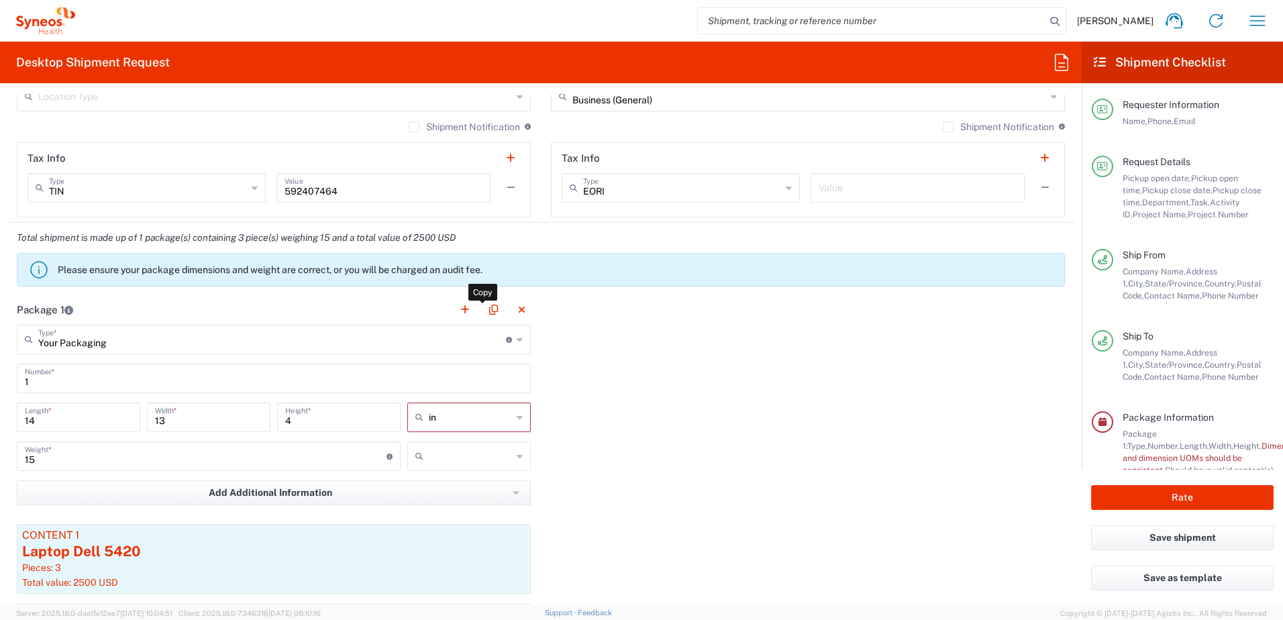
click at [497, 318] on li at bounding box center [493, 310] width 19 height 19
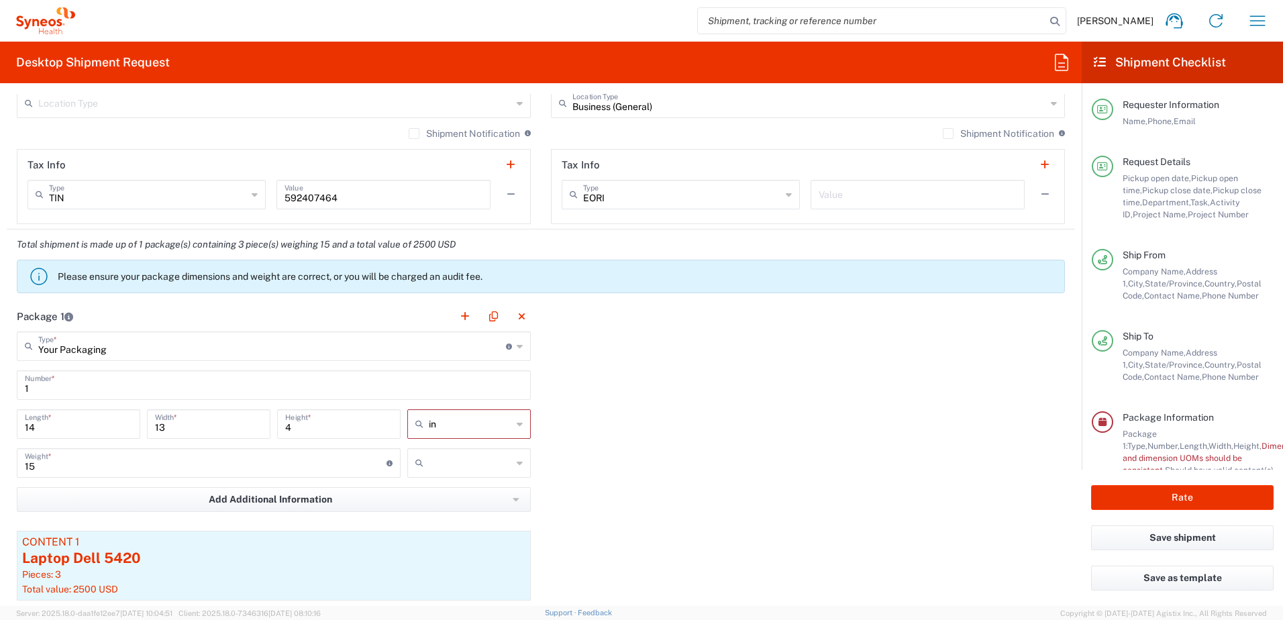
scroll to position [1141, 0]
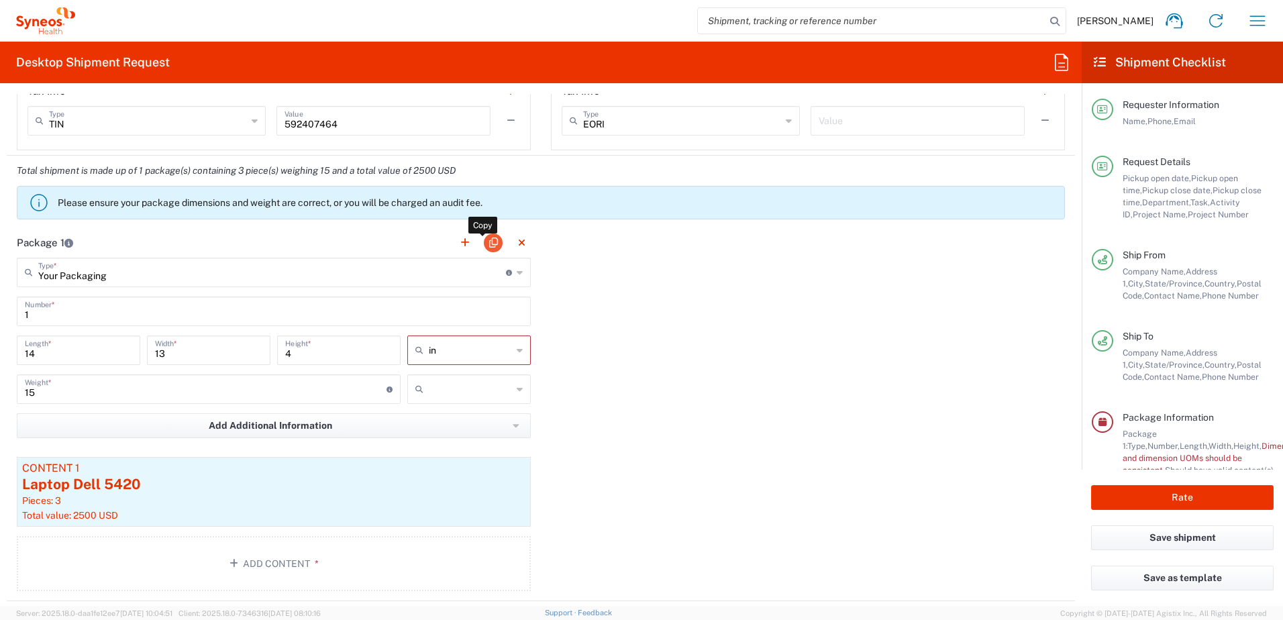
click at [487, 244] on button "button" at bounding box center [493, 243] width 19 height 19
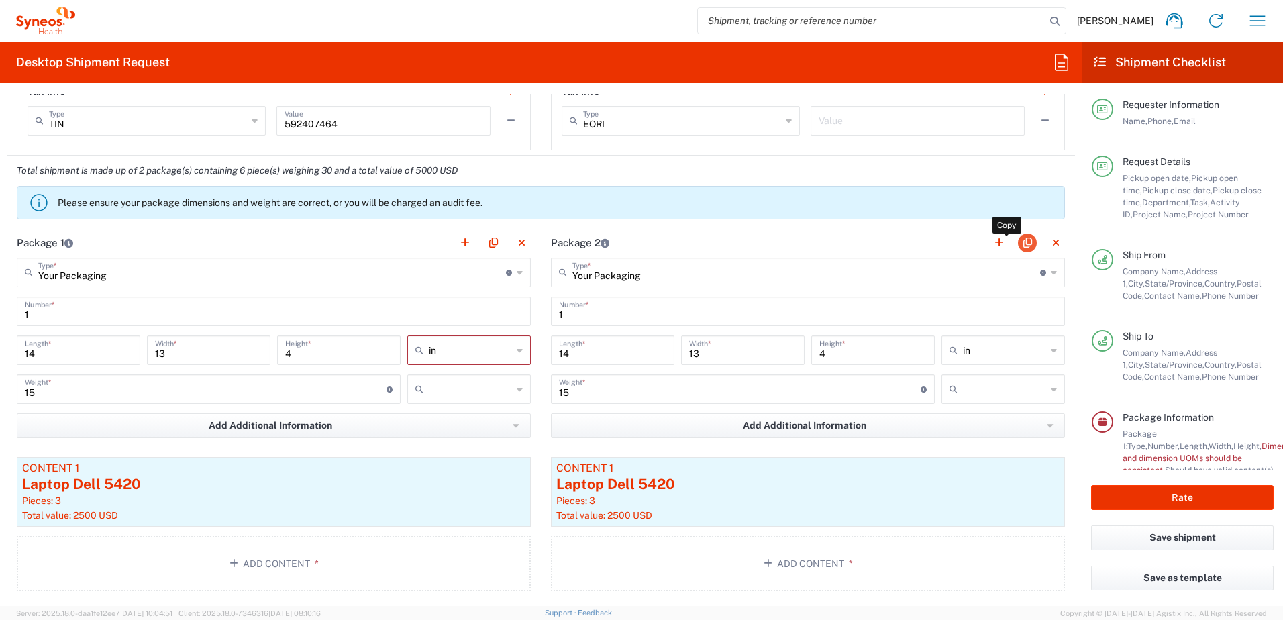
click at [1018, 238] on button "button" at bounding box center [1027, 243] width 19 height 19
type input "Your Packaging"
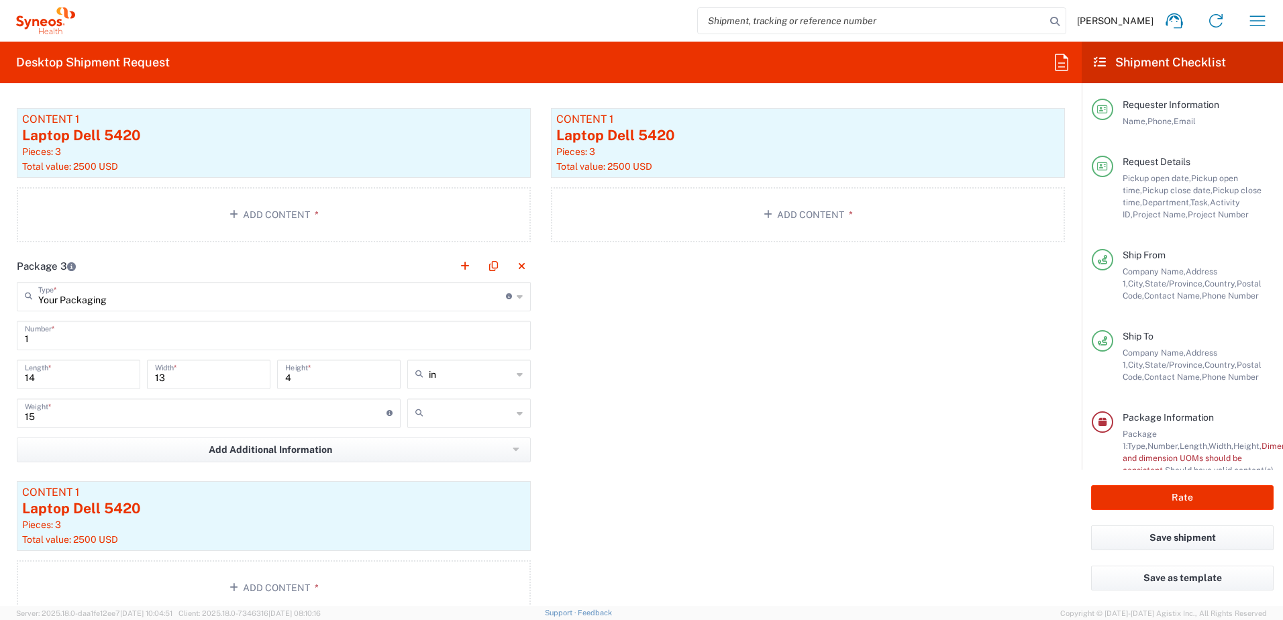
scroll to position [1410, 0]
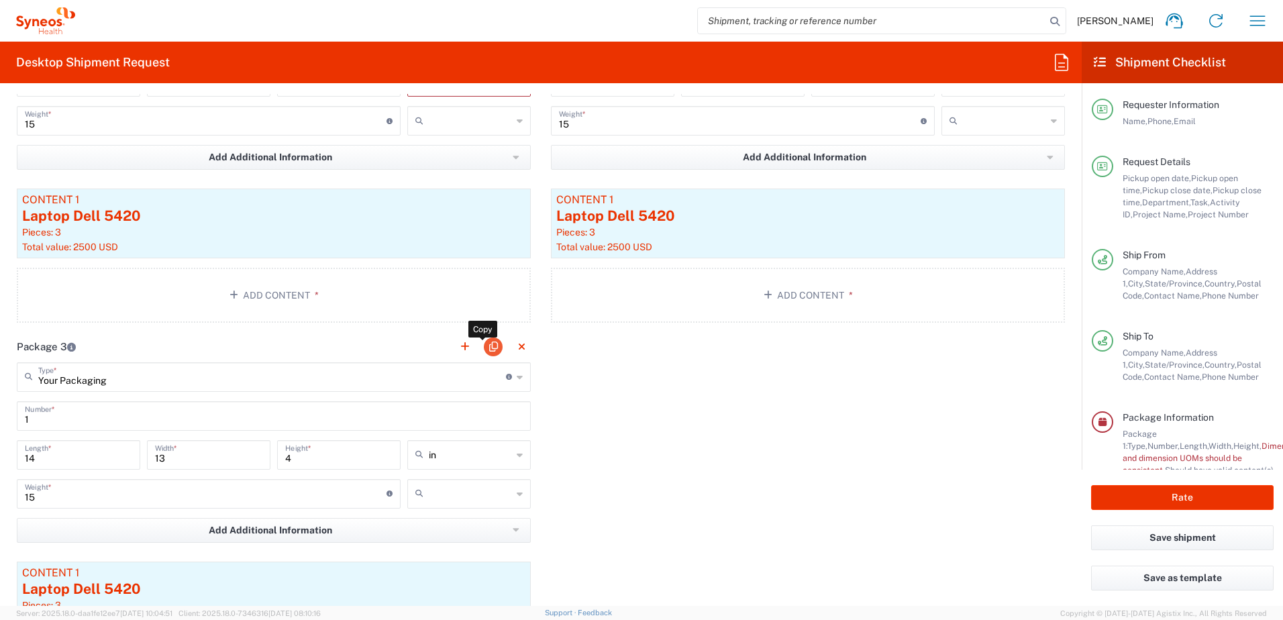
click at [496, 348] on button "button" at bounding box center [493, 347] width 19 height 19
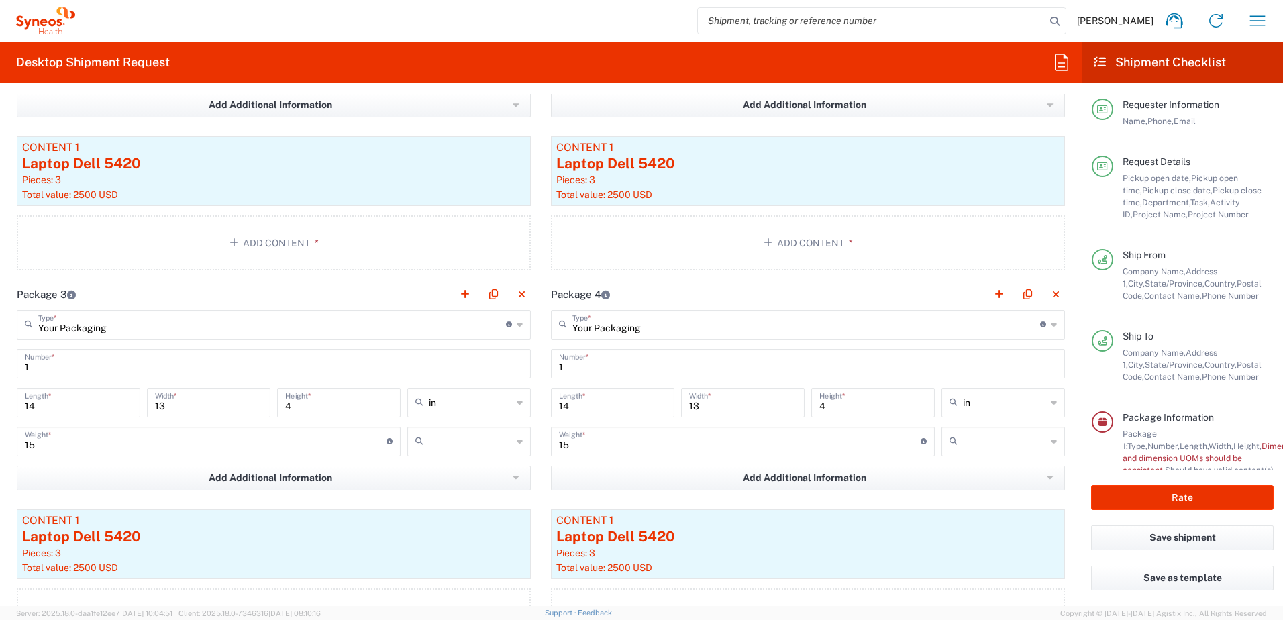
scroll to position [1544, 0]
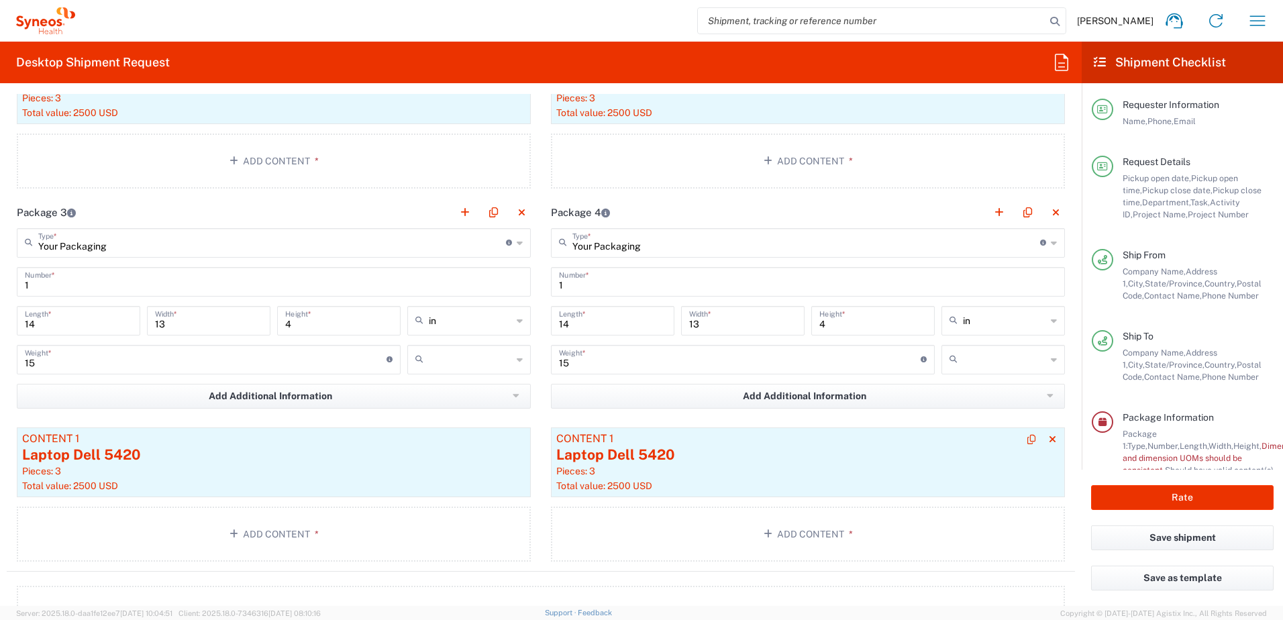
click at [677, 452] on div "Laptop Dell 5420" at bounding box center [807, 455] width 503 height 20
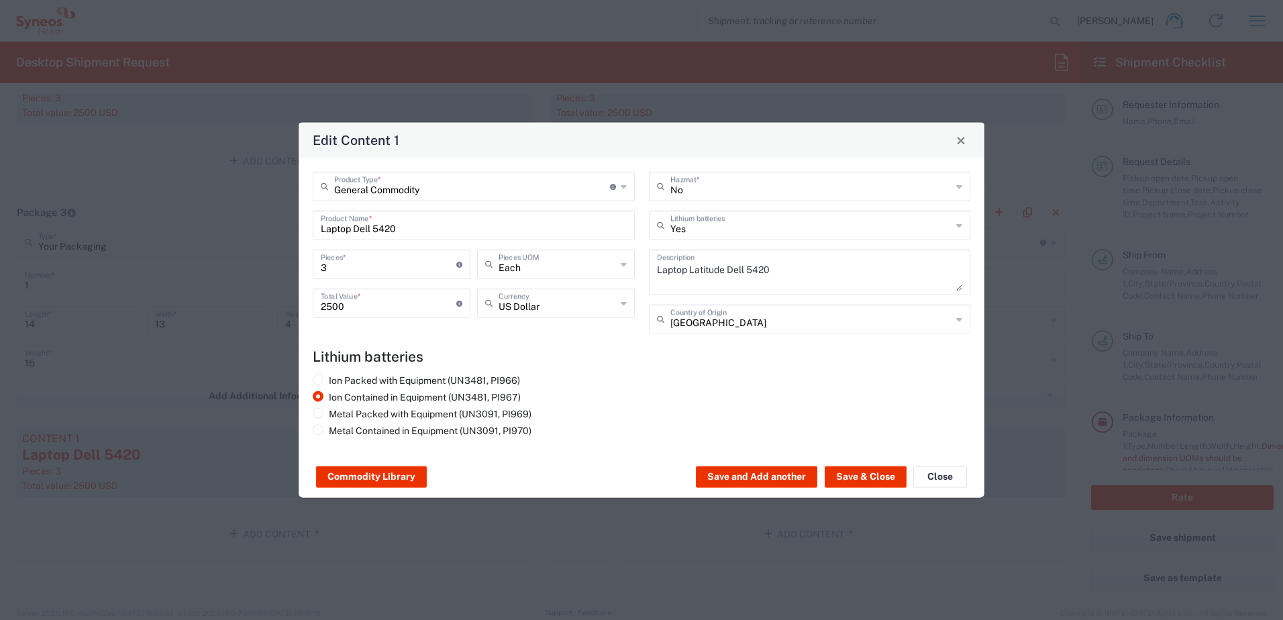
click at [439, 236] on input "Laptop Dell 5420" at bounding box center [474, 224] width 306 height 23
click at [252, 207] on div "Edit Content 1 General Commodity Product Type * Document: Paper document genera…" at bounding box center [641, 310] width 1283 height 620
click at [438, 225] on input "Surface 4 Pro laptop" at bounding box center [474, 224] width 306 height 23
drag, startPoint x: 434, startPoint y: 226, endPoint x: 301, endPoint y: 219, distance: 133.1
click at [301, 219] on div "General Commodity Product Type * Document: Paper document generated internally …" at bounding box center [642, 307] width 686 height 298
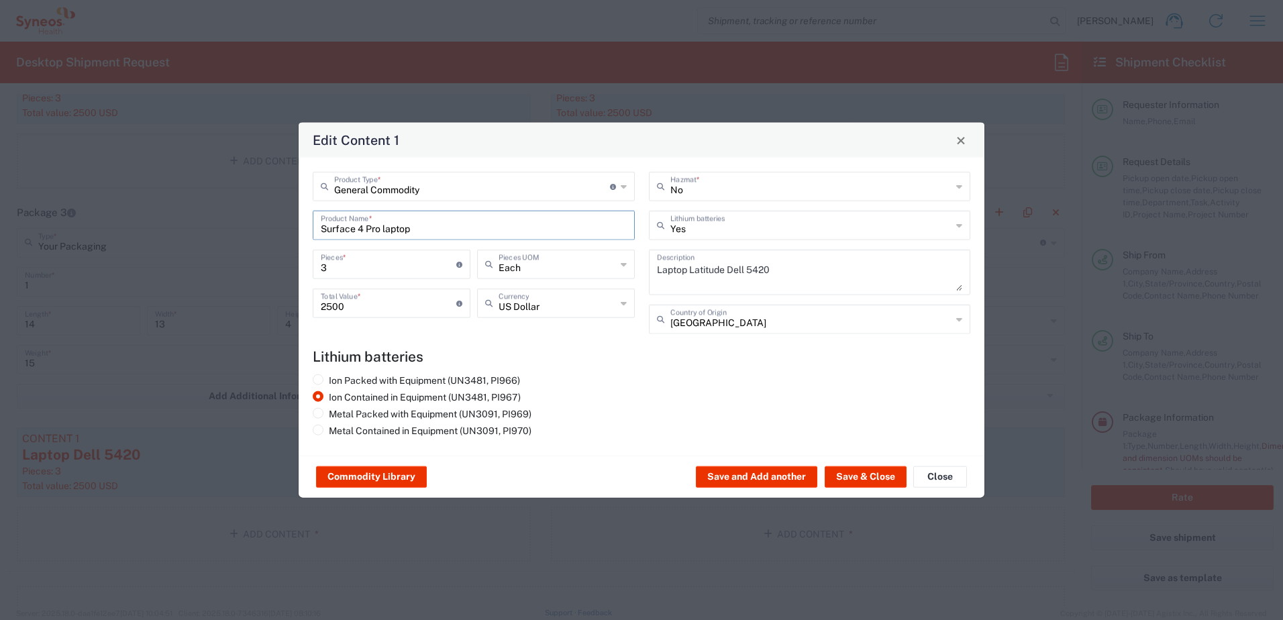
type input "Surface 4 Pro laptop"
click at [777, 276] on textarea "Laptop Latitude Dell 5420" at bounding box center [810, 273] width 306 height 38
drag, startPoint x: 790, startPoint y: 271, endPoint x: 637, endPoint y: 260, distance: 153.5
click at [638, 260] on div "General Commodity Product Type * Document: Paper document generated internally …" at bounding box center [642, 258] width 672 height 172
paste textarea "Surface 4 Pro laptop"
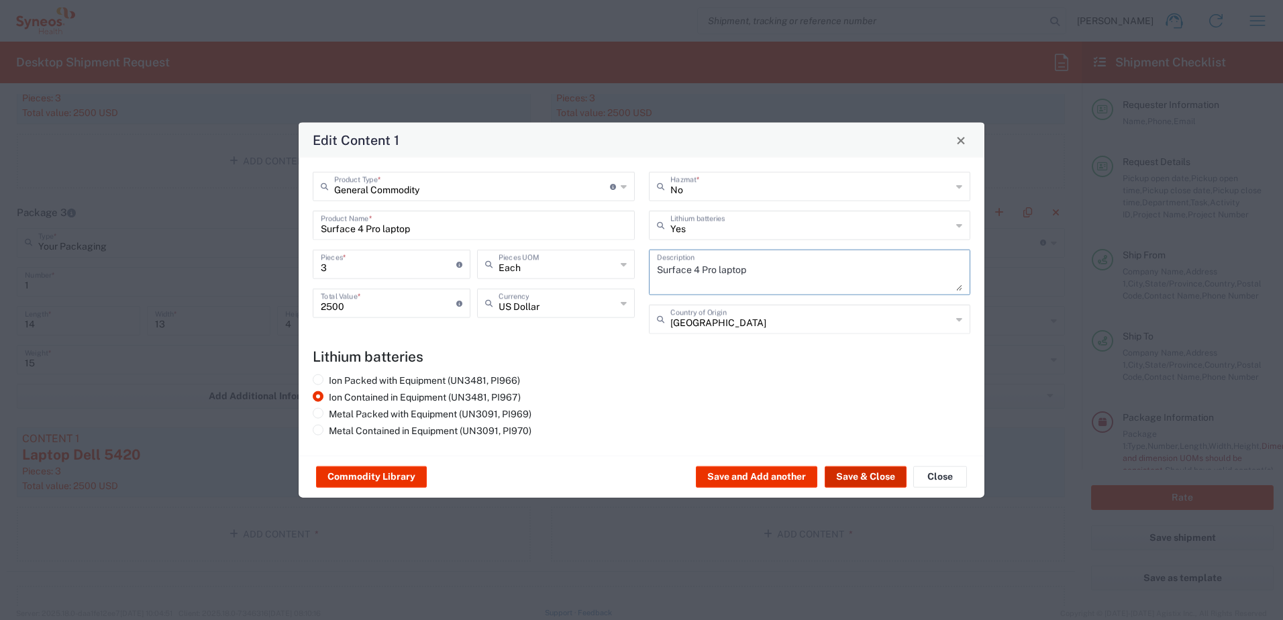
type textarea "Surface 4 Pro laptop"
click at [853, 478] on button "Save & Close" at bounding box center [866, 477] width 82 height 21
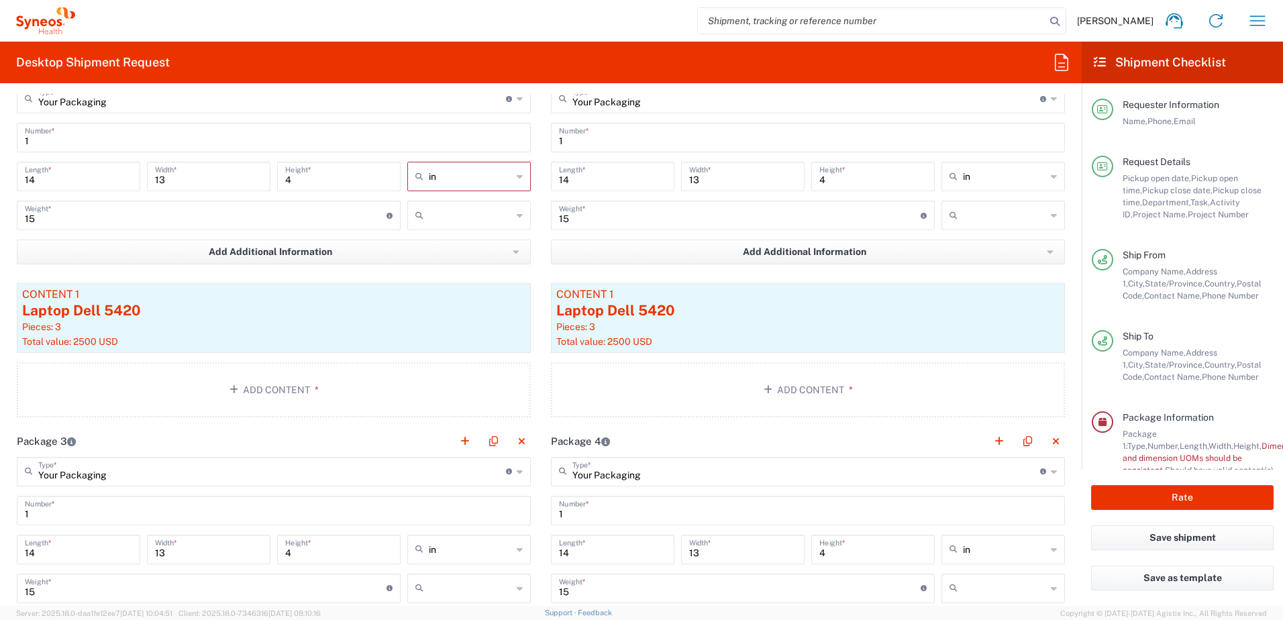
scroll to position [1141, 0]
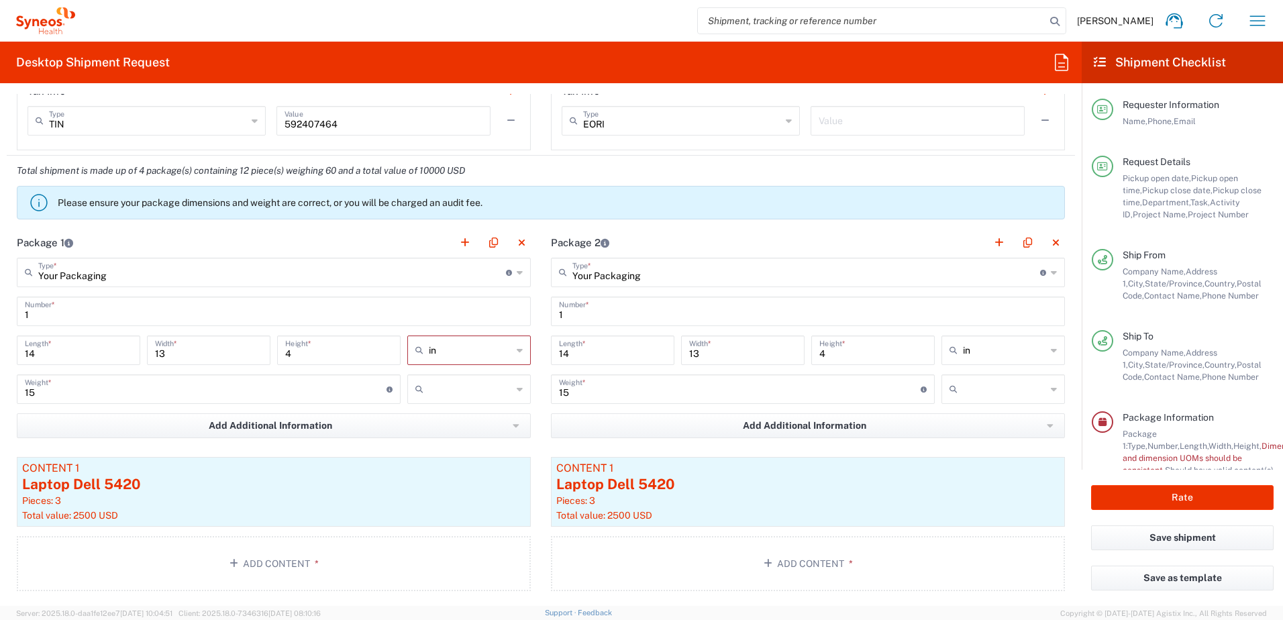
click at [481, 397] on input "text" at bounding box center [470, 389] width 83 height 21
click at [489, 434] on span "lbs" at bounding box center [464, 440] width 119 height 21
type input "lbs"
click at [982, 396] on input "text" at bounding box center [1004, 389] width 83 height 21
click at [976, 440] on span "lbs" at bounding box center [993, 440] width 119 height 21
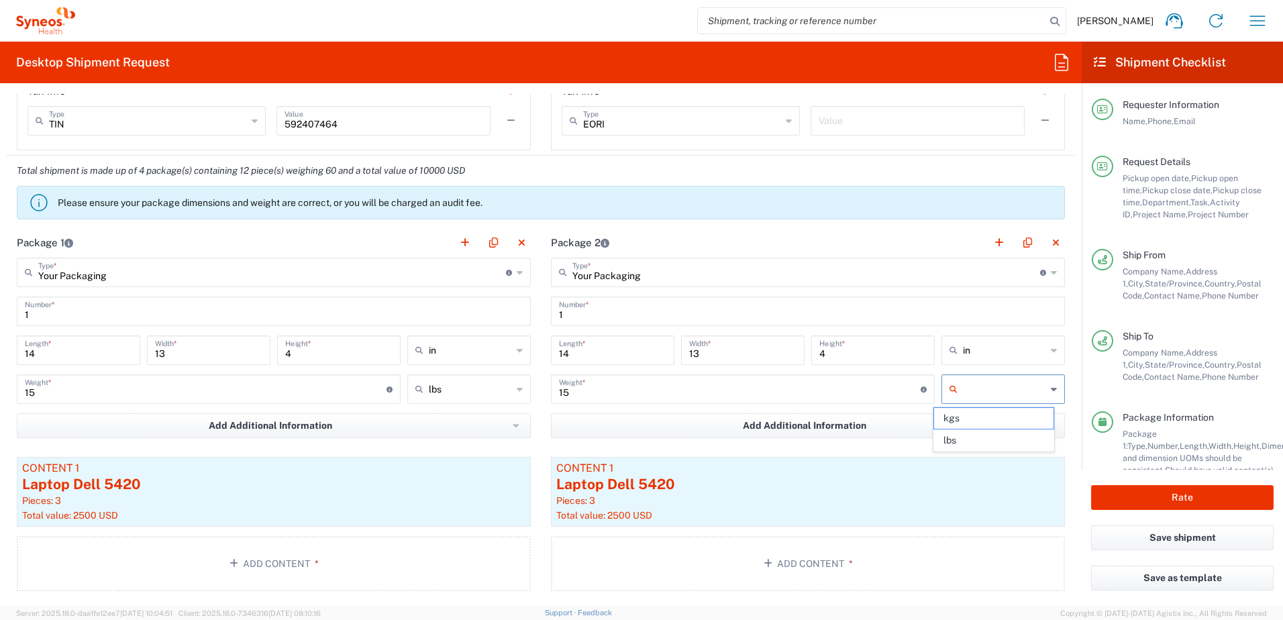
type input "lbs"
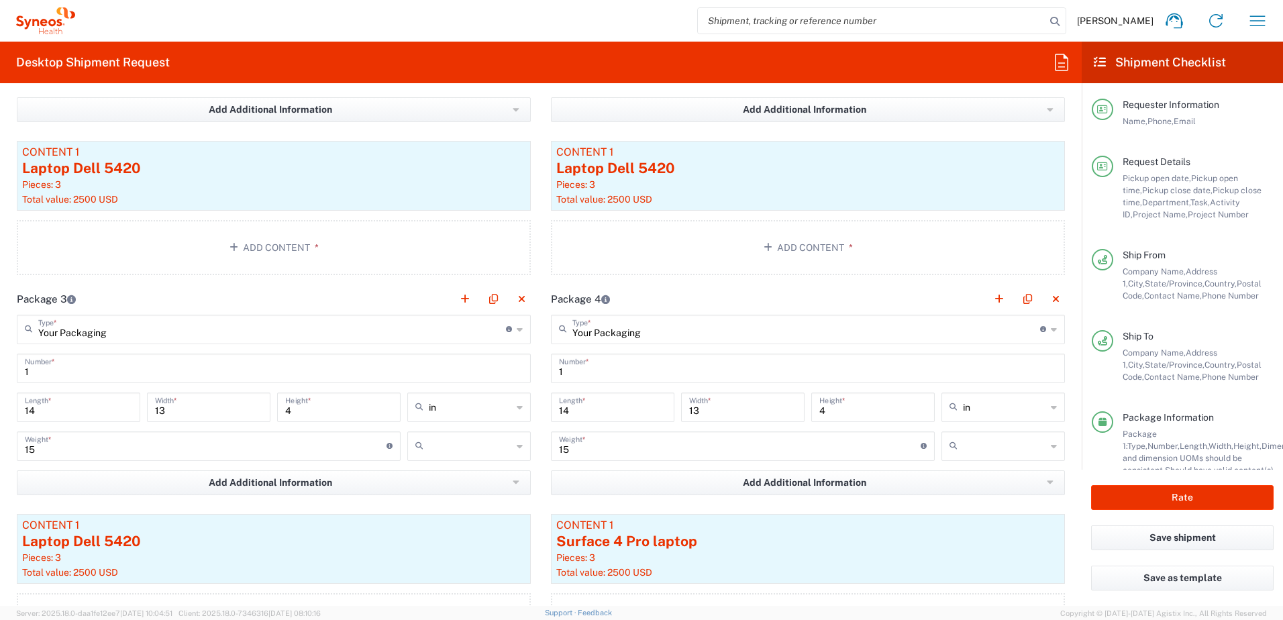
scroll to position [1544, 0]
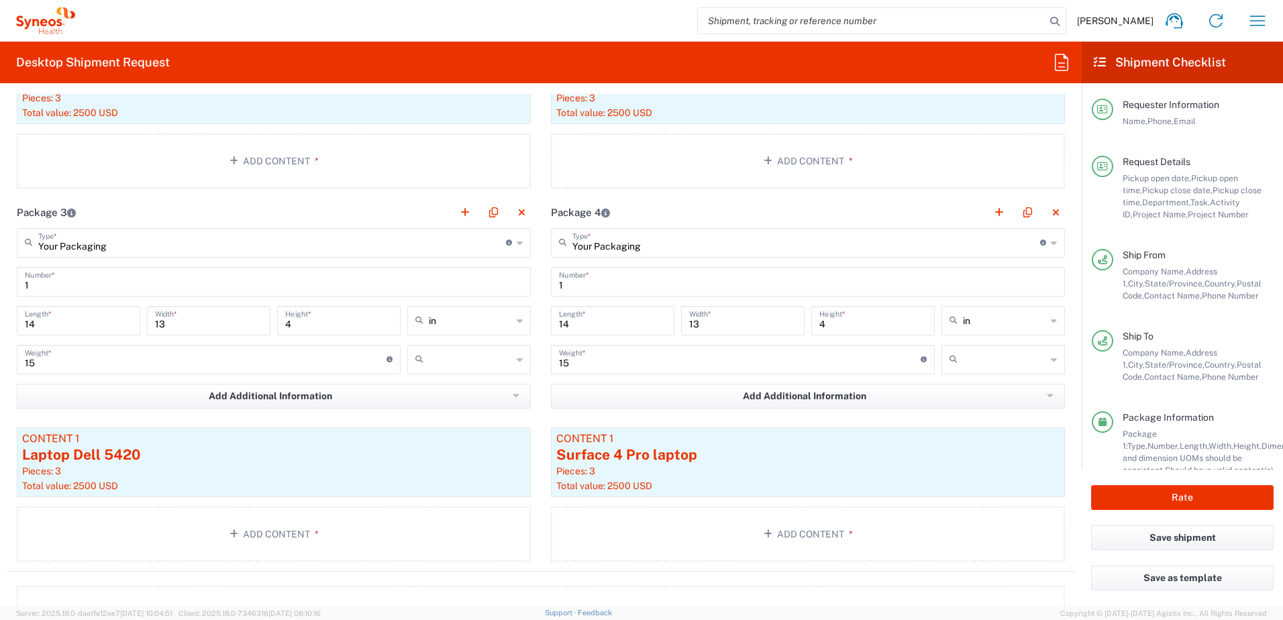
click at [475, 356] on input "text" at bounding box center [470, 359] width 83 height 21
drag, startPoint x: 458, startPoint y: 412, endPoint x: 664, endPoint y: 409, distance: 206.1
click at [457, 412] on span "lbs" at bounding box center [464, 411] width 119 height 21
type input "lbs"
click at [1004, 365] on input "text" at bounding box center [1004, 359] width 83 height 21
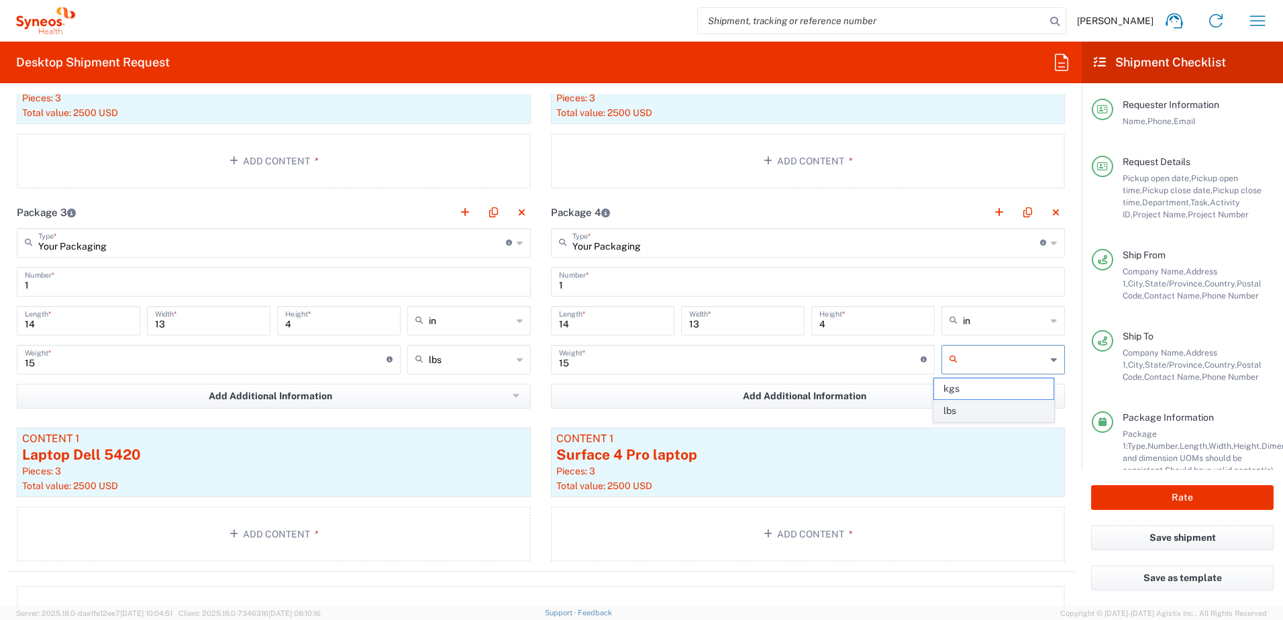
click at [963, 414] on span "lbs" at bounding box center [993, 411] width 119 height 21
type input "lbs"
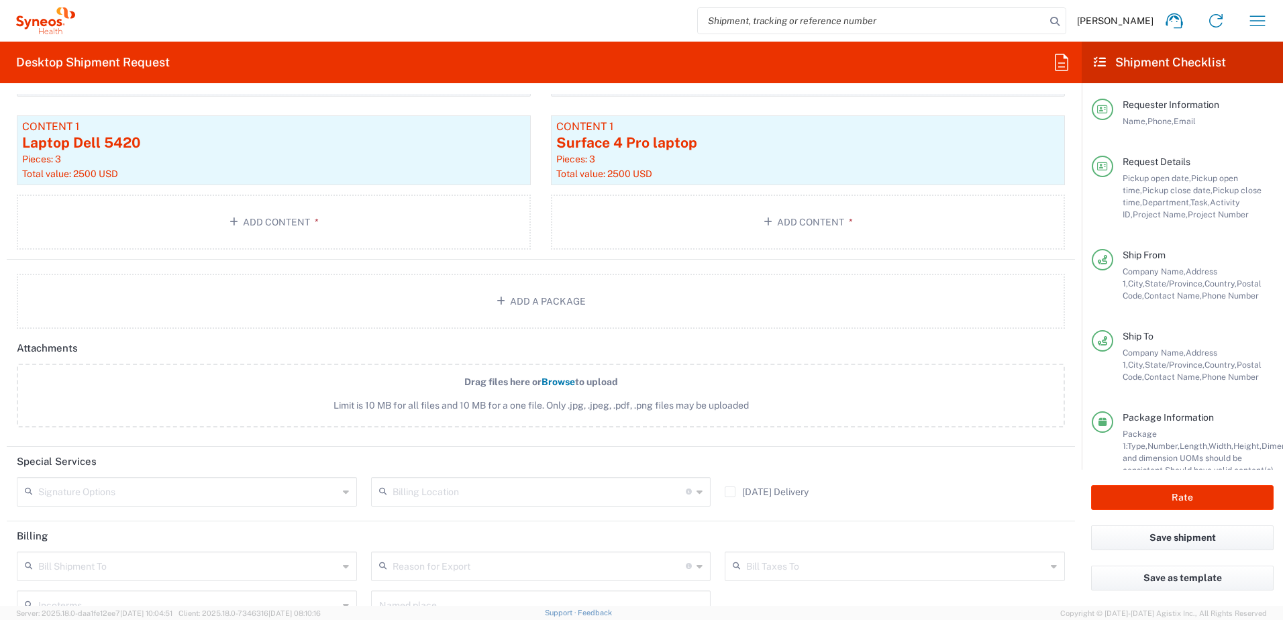
scroll to position [1972, 0]
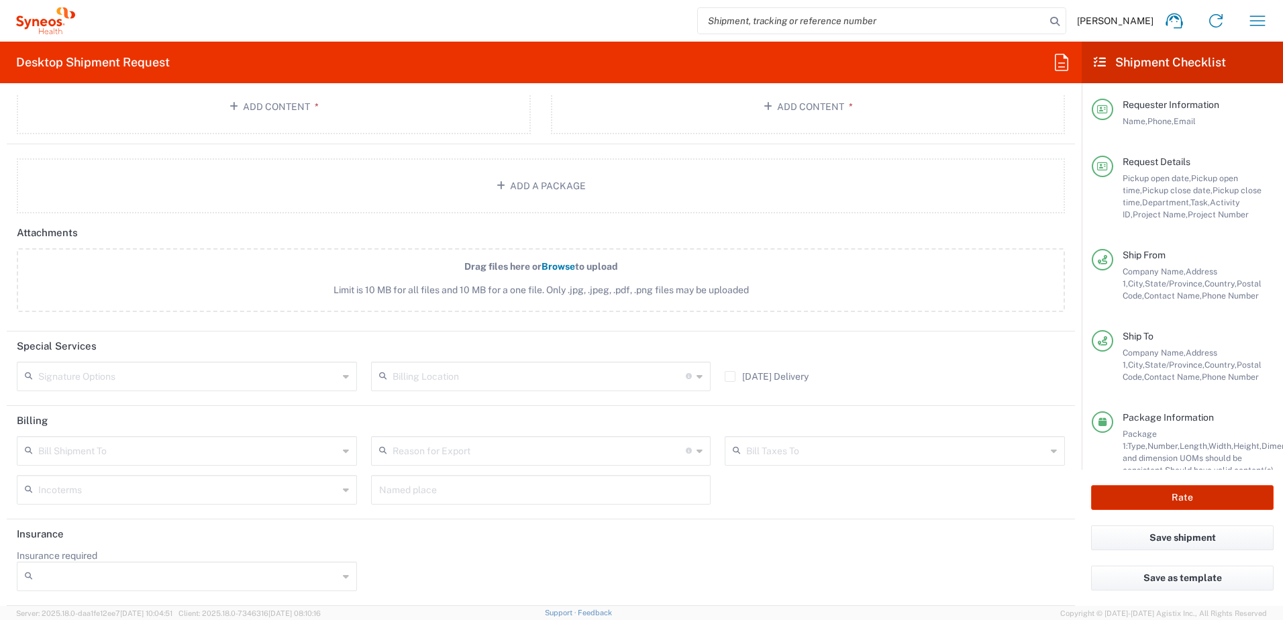
click at [1177, 495] on button "Rate" at bounding box center [1183, 497] width 183 height 25
type input "4520 DEPARTMENTAL EXPENSE"
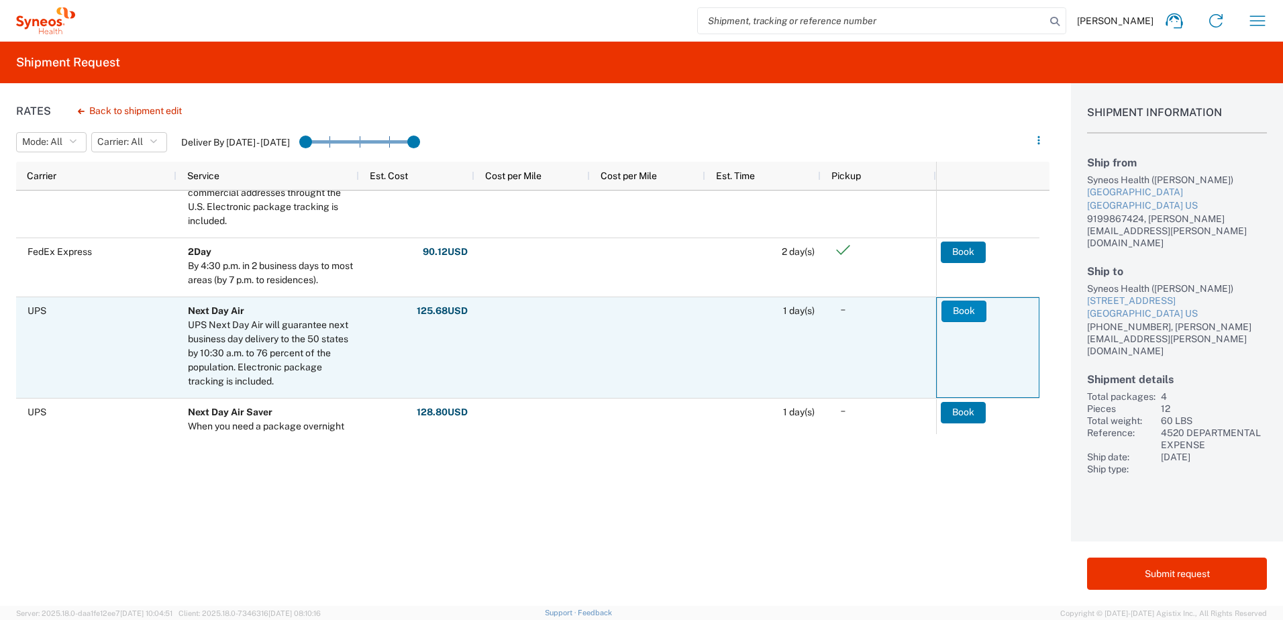
click at [971, 313] on button "Book" at bounding box center [964, 311] width 45 height 21
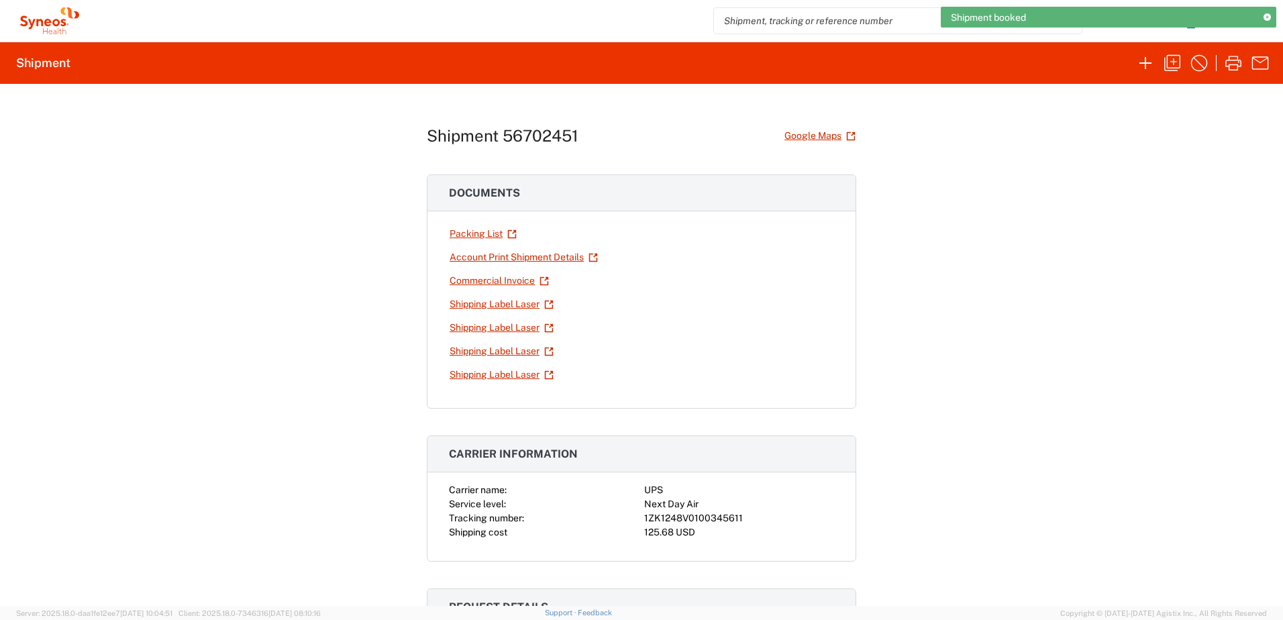
click at [671, 521] on div "1ZK1248V0100345611" at bounding box center [739, 519] width 190 height 14
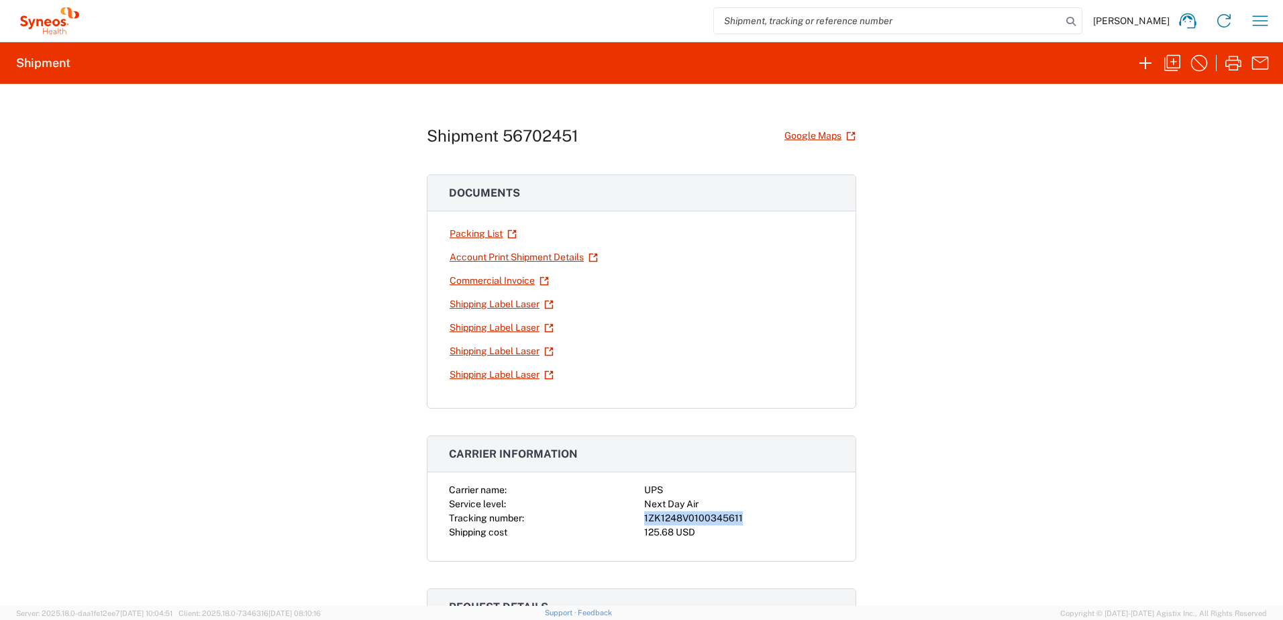
copy div "1ZK1248V0100345611"
click at [973, 283] on div "Shipment 56702451 Google Maps Documents Packing List Account Print Shipment Det…" at bounding box center [641, 345] width 1283 height 522
